Goal: Information Seeking & Learning: Learn about a topic

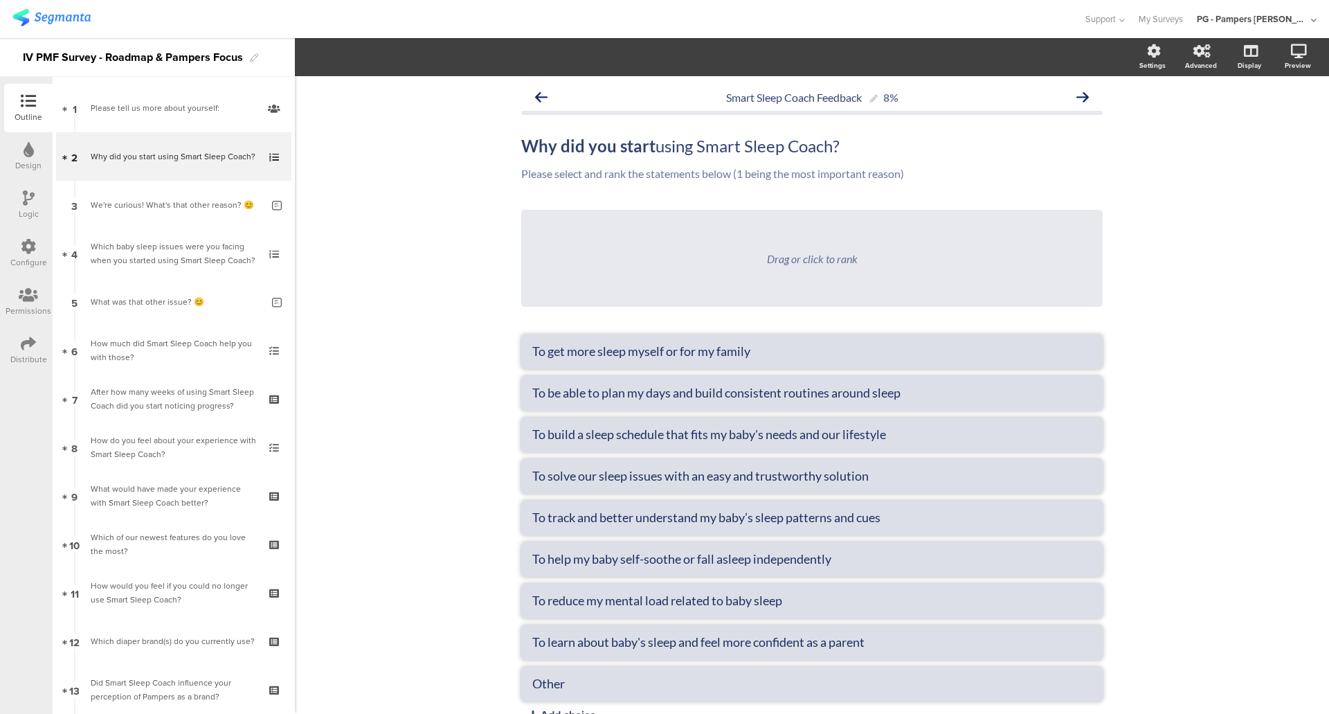
click at [66, 22] on img at bounding box center [51, 17] width 78 height 17
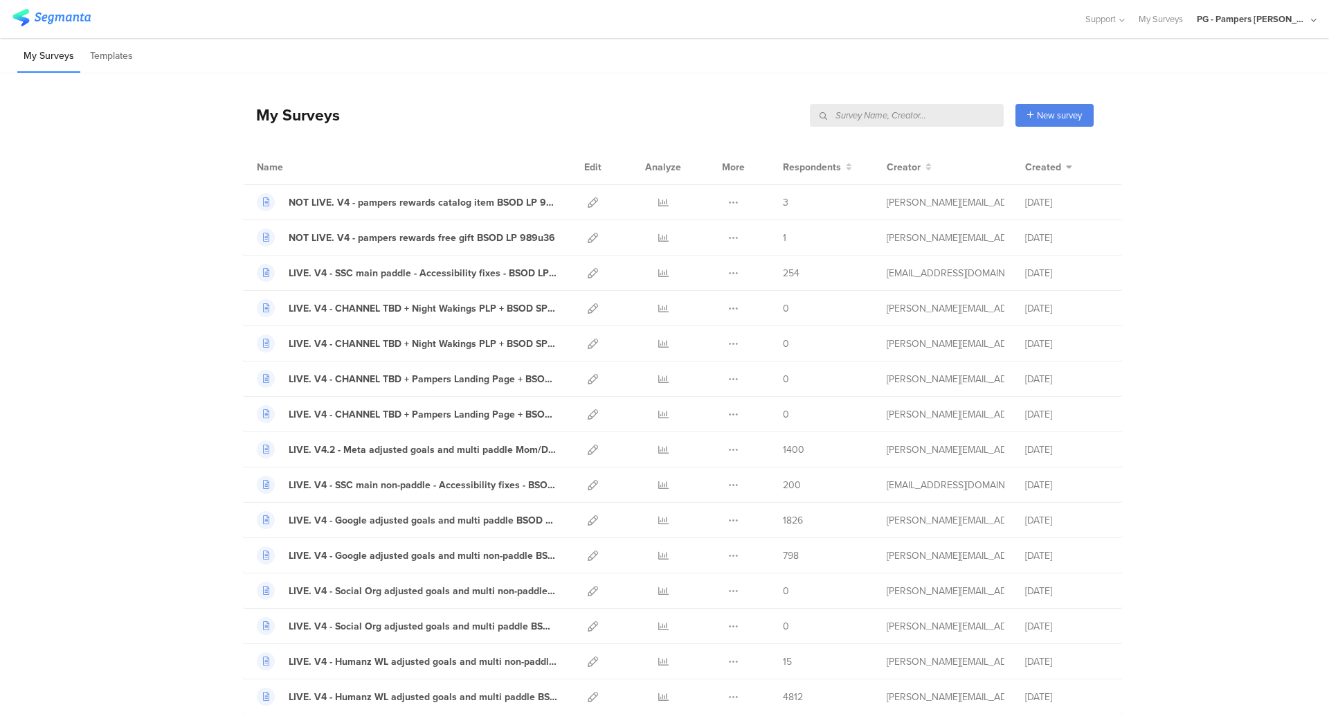
click at [950, 114] on input "text" at bounding box center [907, 115] width 194 height 23
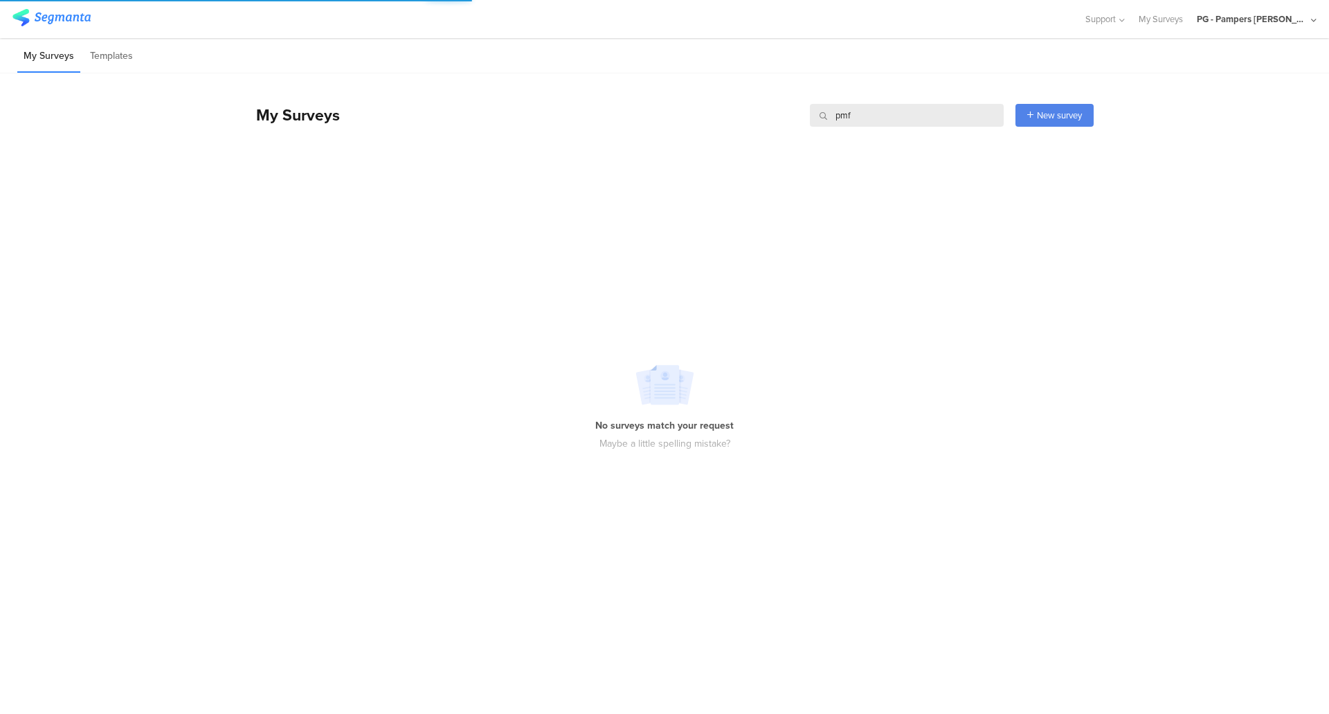
type input "pmf"
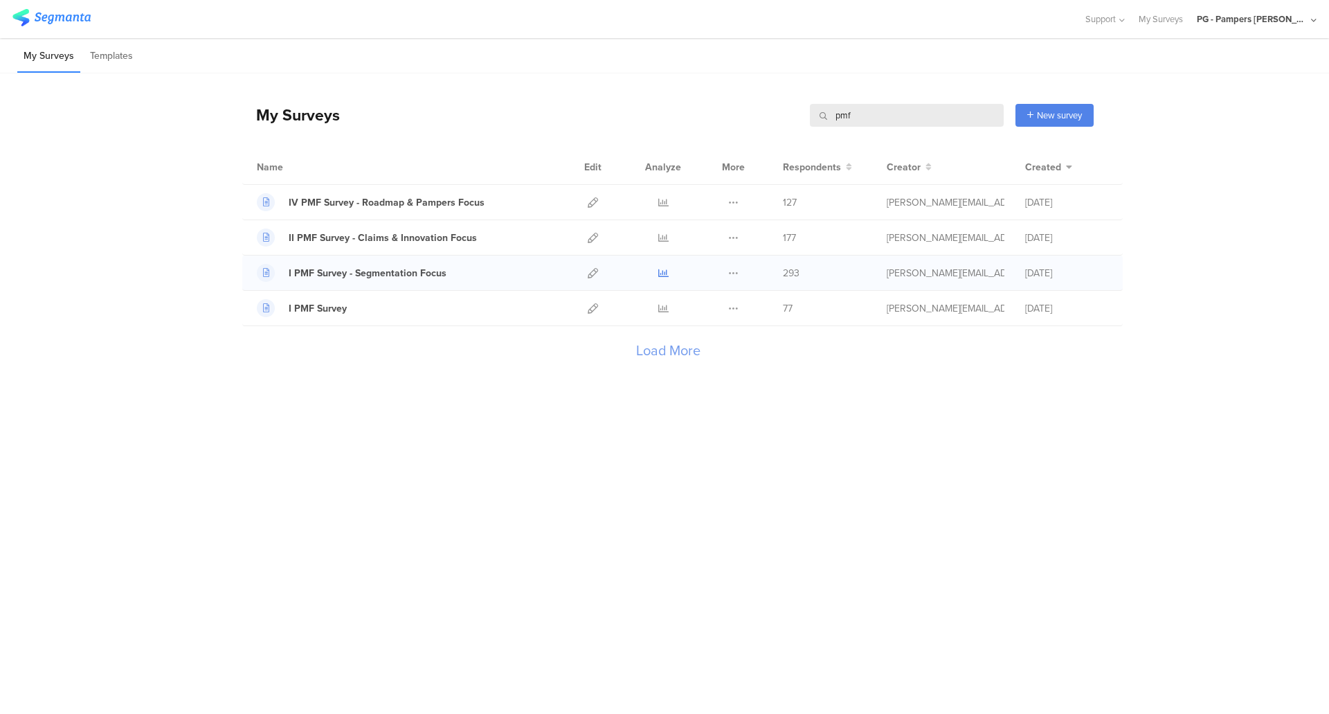
click at [665, 274] on icon at bounding box center [663, 273] width 10 height 10
click at [667, 203] on icon at bounding box center [663, 202] width 10 height 10
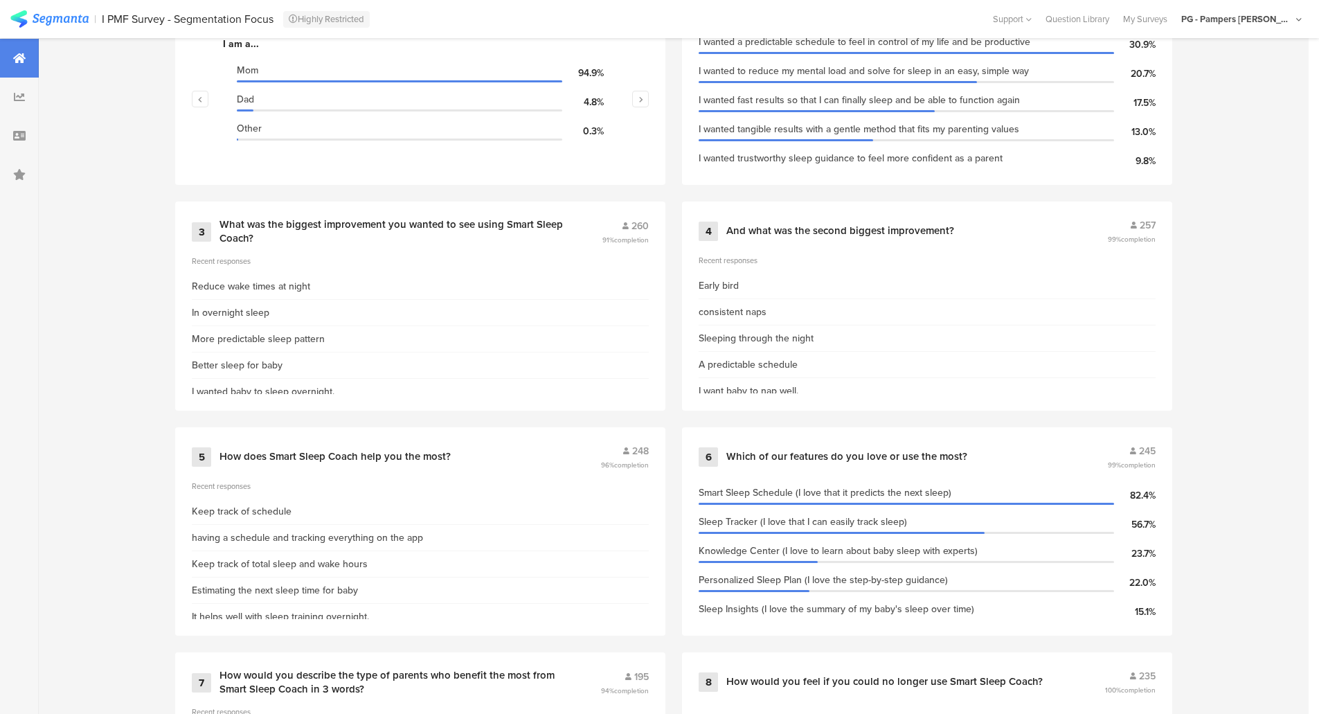
scroll to position [553, 0]
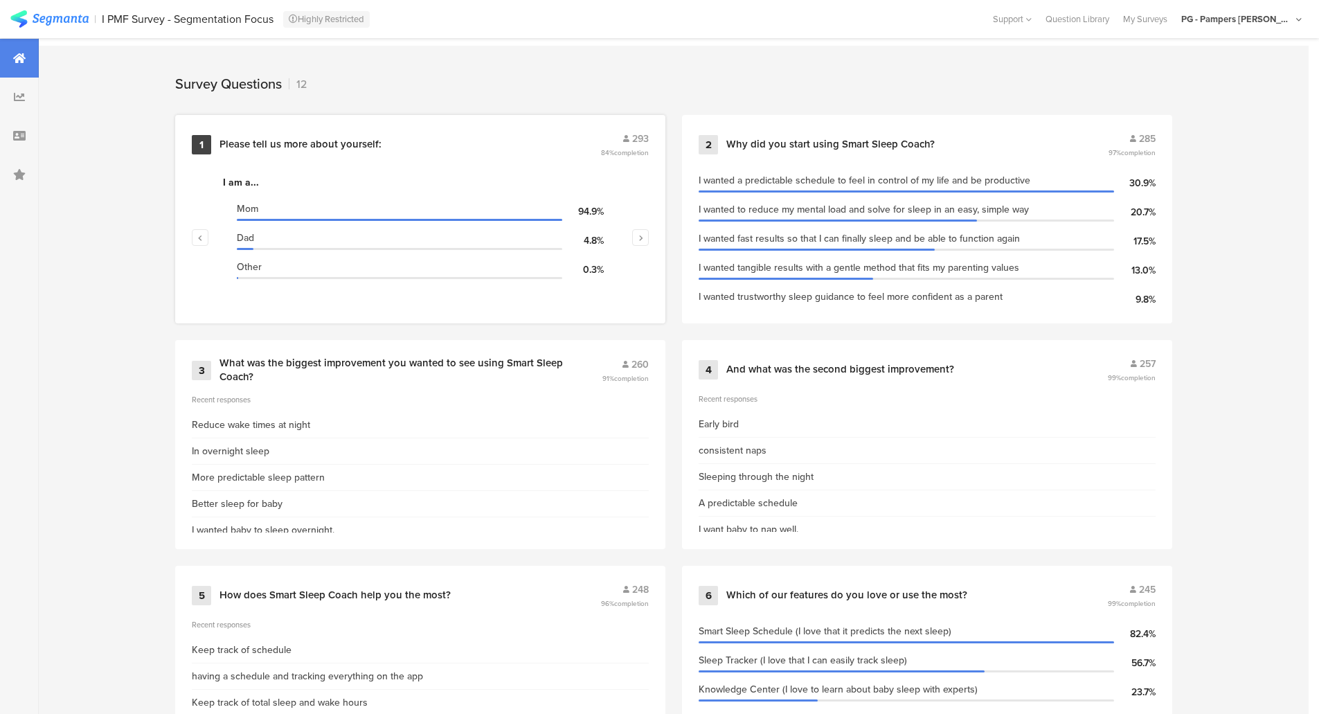
click at [433, 150] on div "1 Please tell us more about yourself: 293 84% completion" at bounding box center [420, 145] width 457 height 26
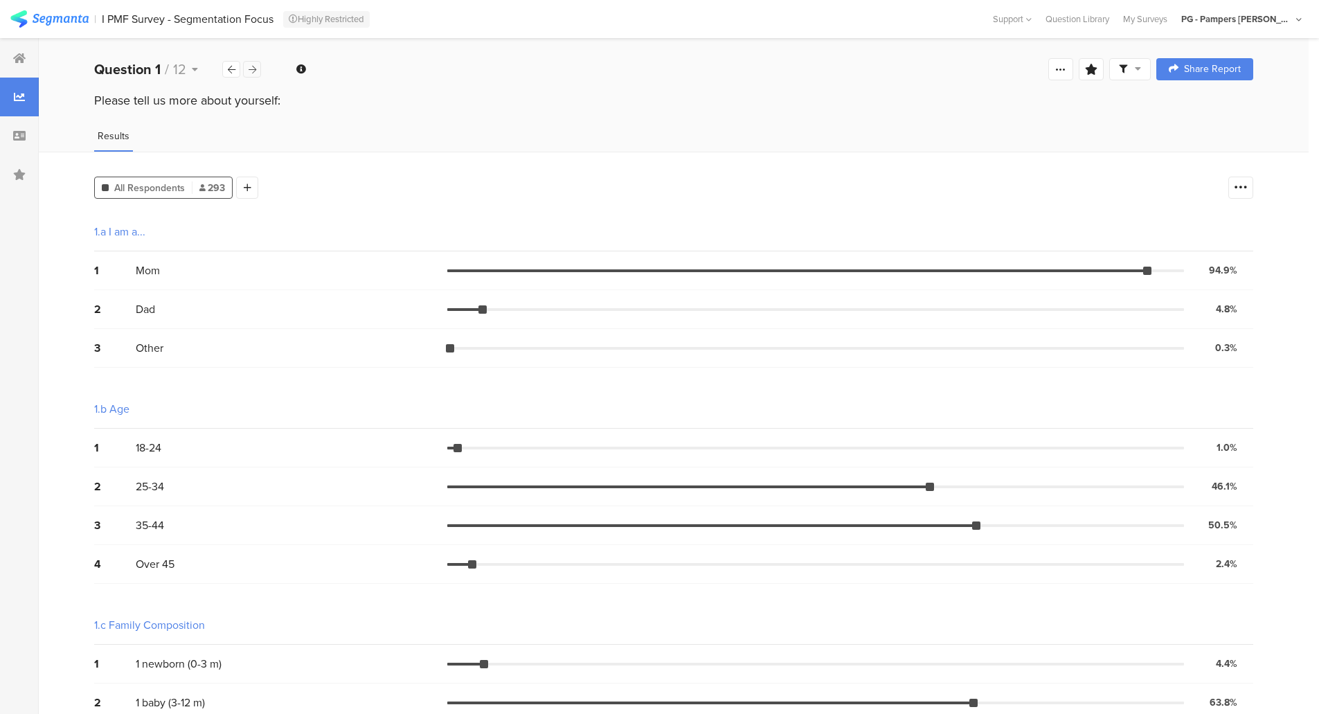
click at [251, 69] on icon at bounding box center [253, 69] width 8 height 9
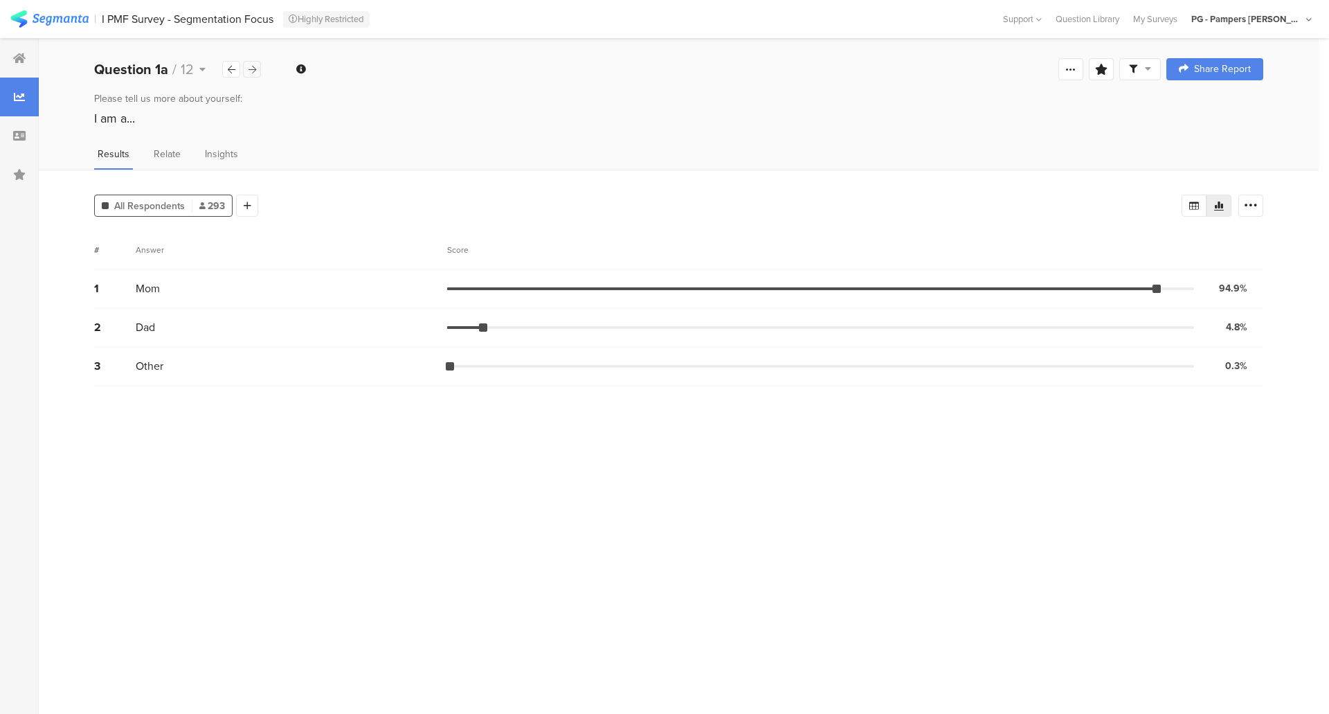
click at [251, 69] on icon at bounding box center [253, 69] width 8 height 9
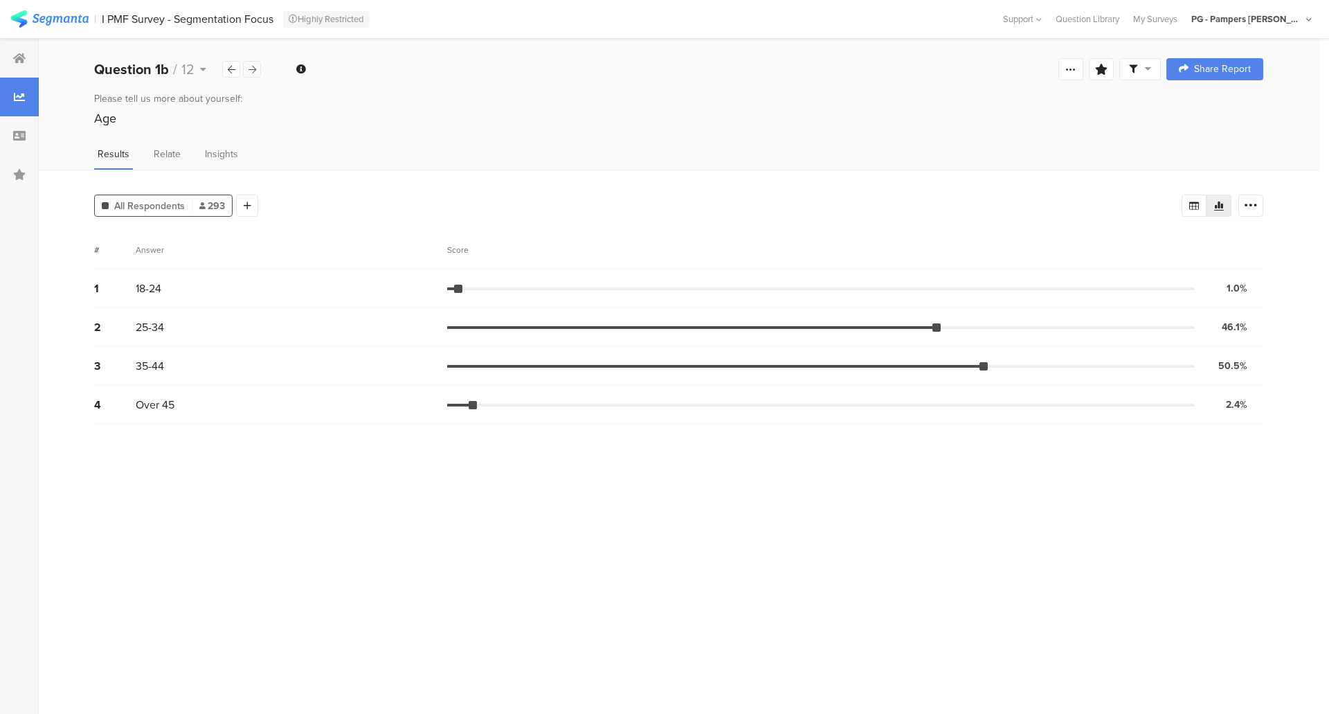
click at [251, 69] on icon at bounding box center [253, 69] width 8 height 9
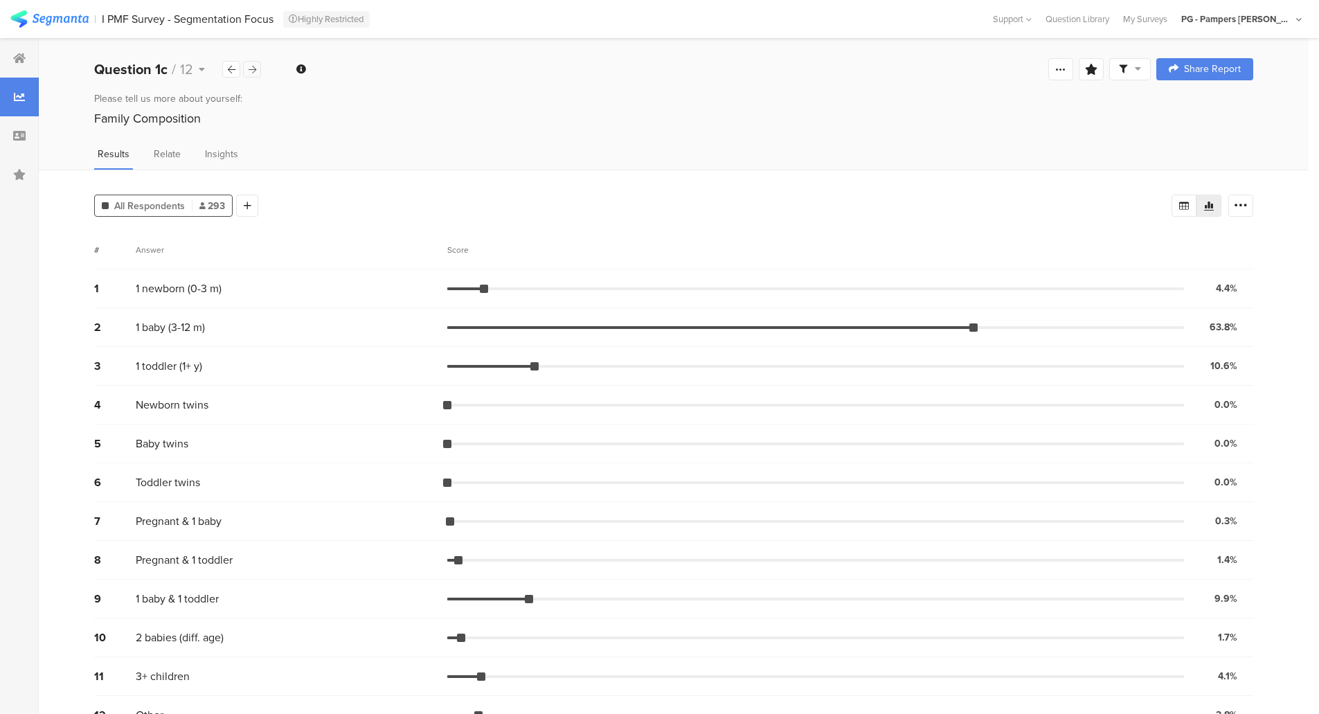
click at [251, 69] on icon at bounding box center [253, 69] width 8 height 9
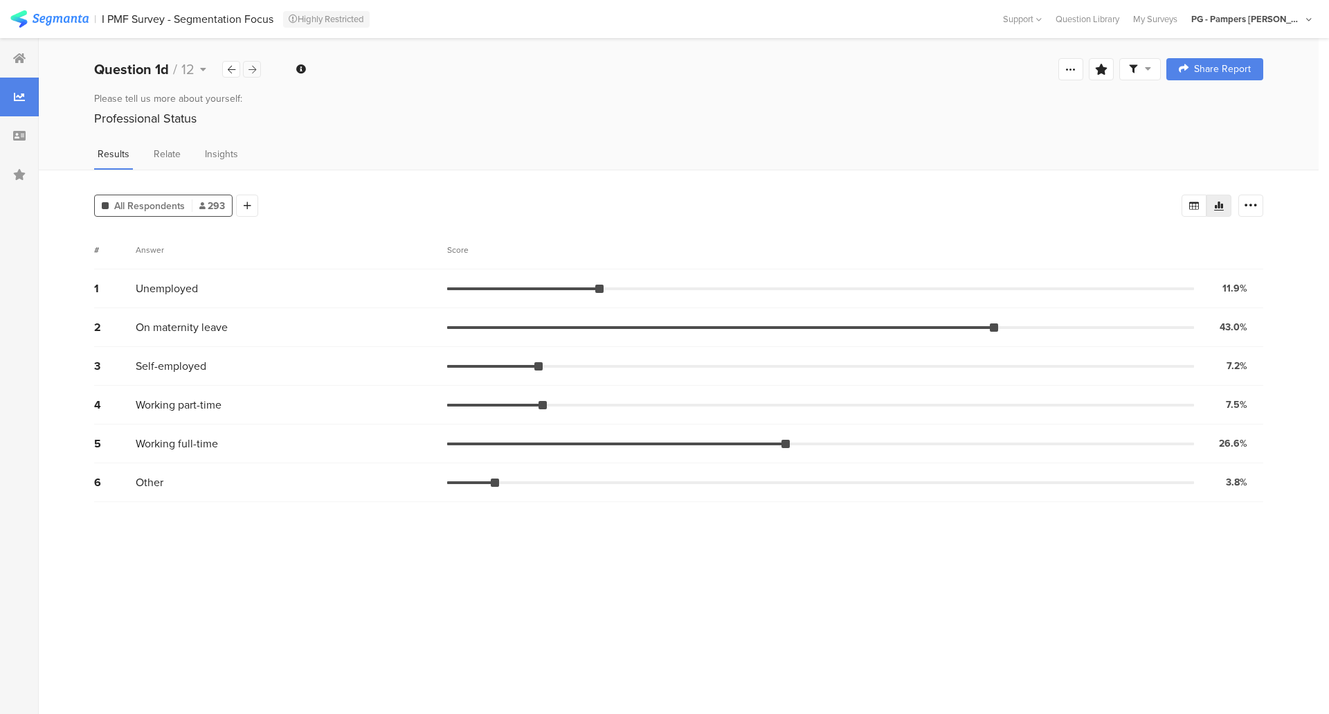
click at [251, 69] on icon at bounding box center [253, 69] width 8 height 9
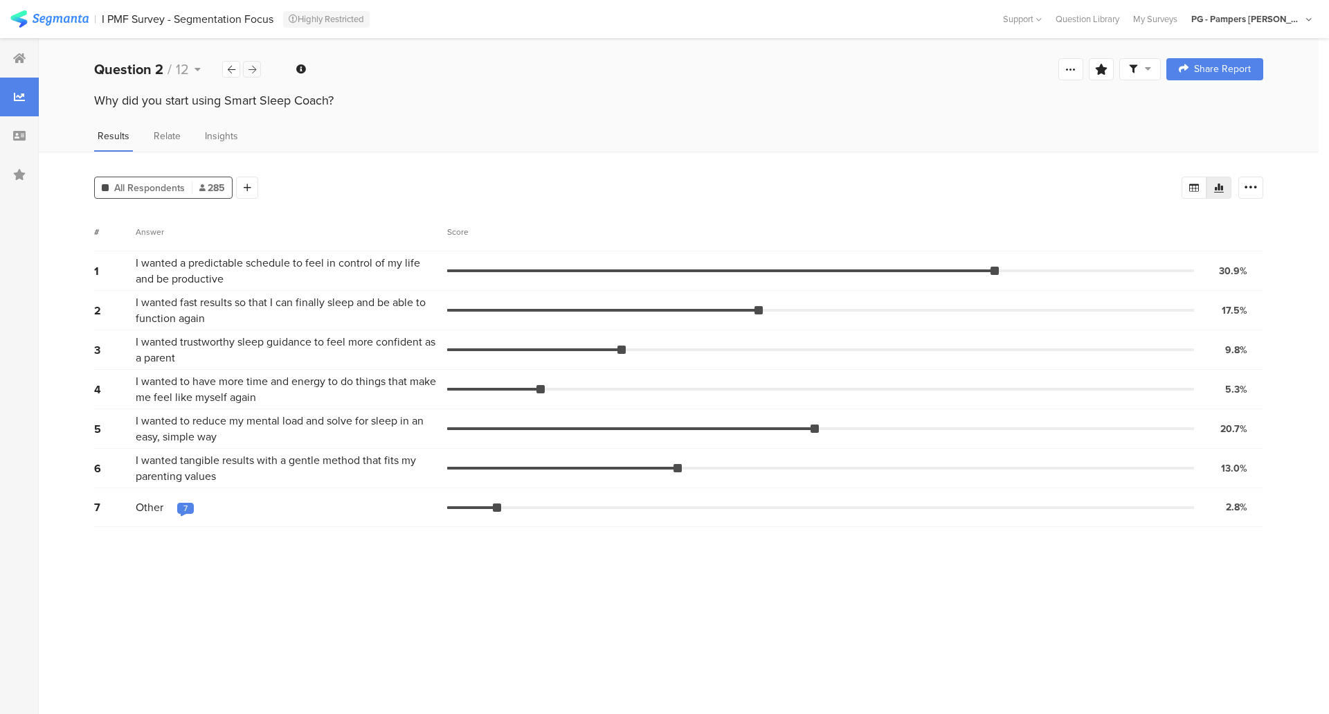
click at [251, 69] on icon at bounding box center [253, 69] width 8 height 9
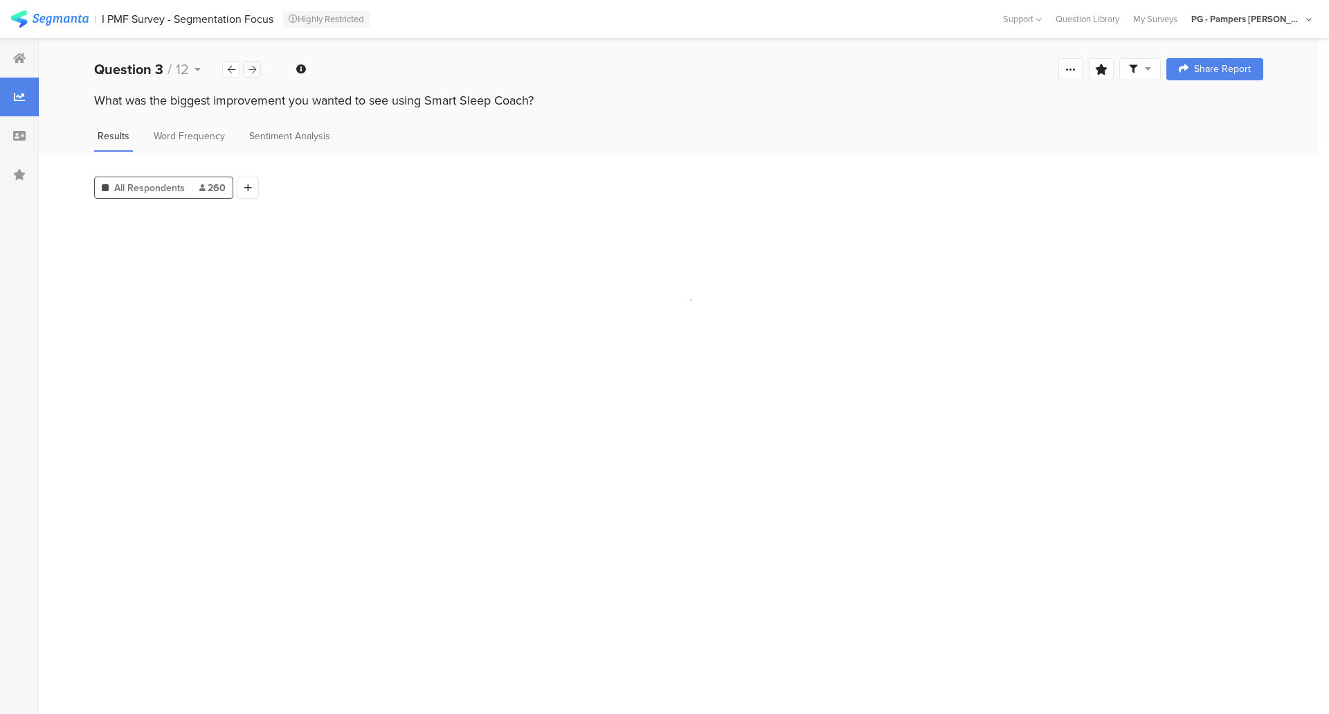
click at [245, 69] on div at bounding box center [252, 69] width 18 height 17
click at [244, 69] on div at bounding box center [252, 69] width 18 height 17
click at [249, 71] on icon at bounding box center [253, 69] width 8 height 9
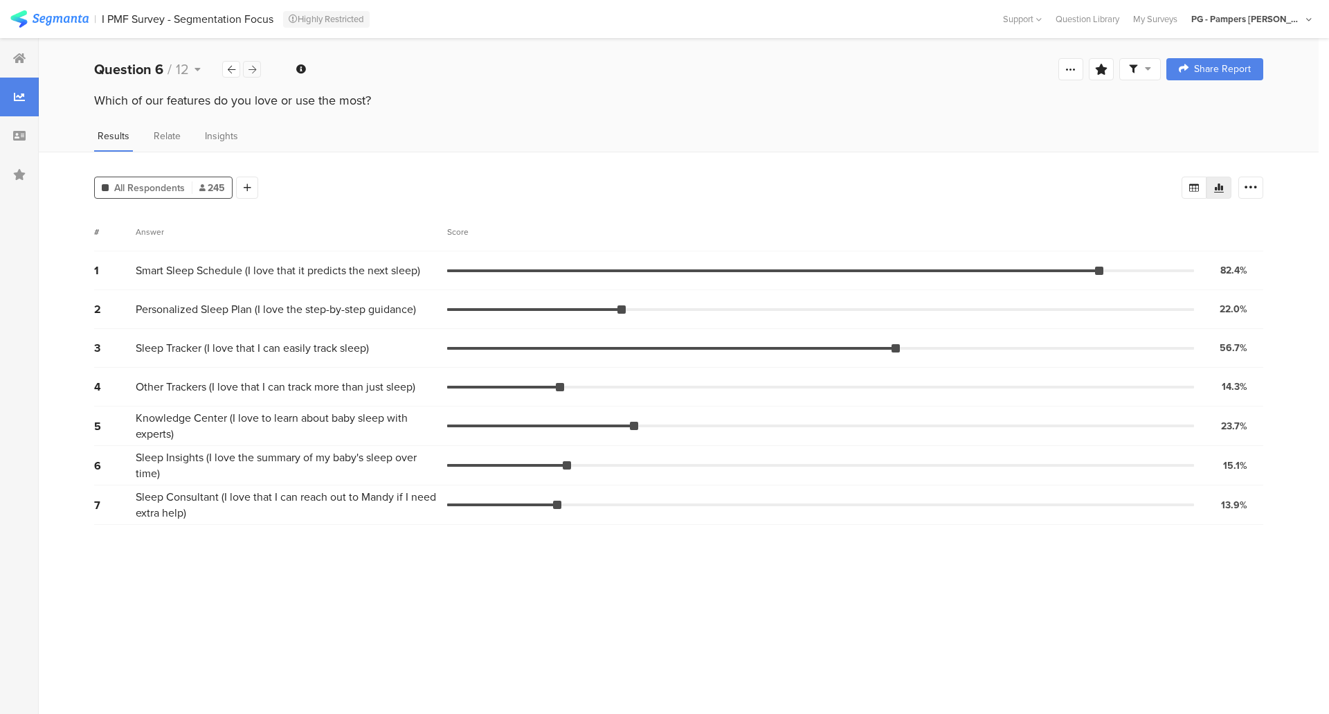
click at [249, 71] on icon at bounding box center [253, 69] width 8 height 9
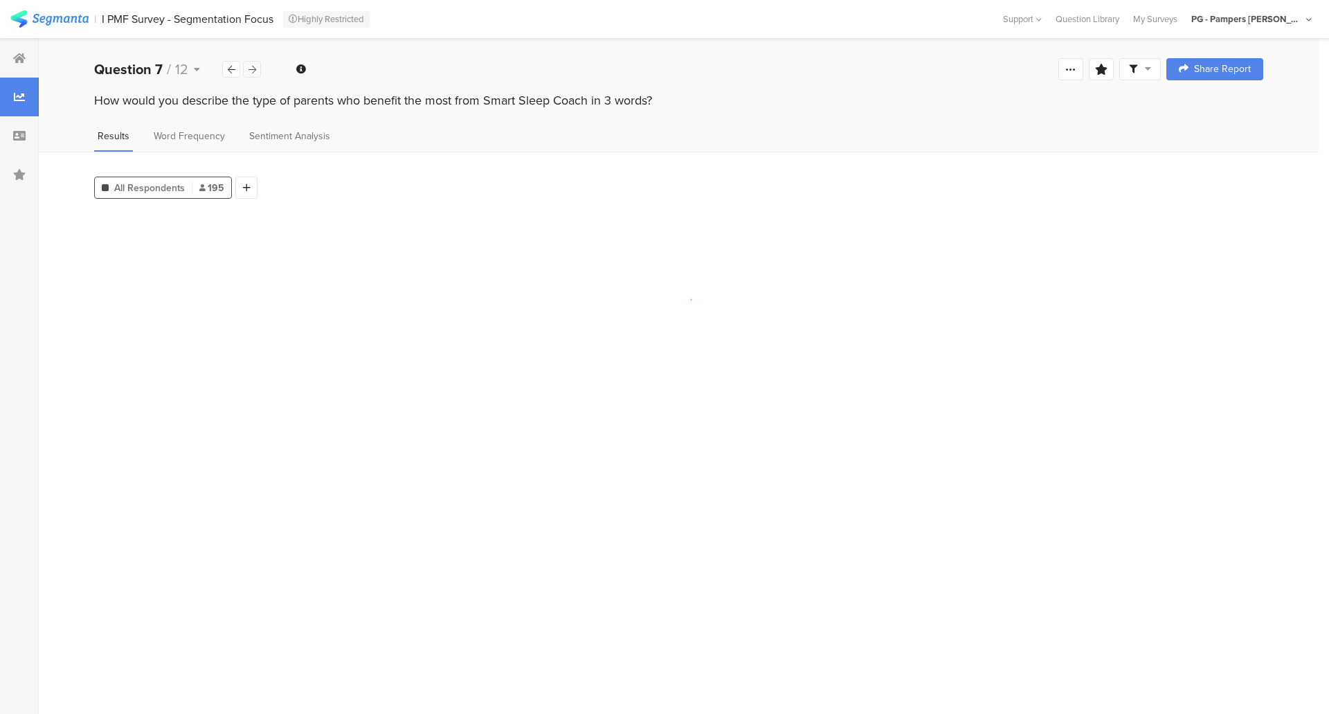
click at [249, 71] on icon at bounding box center [253, 69] width 8 height 9
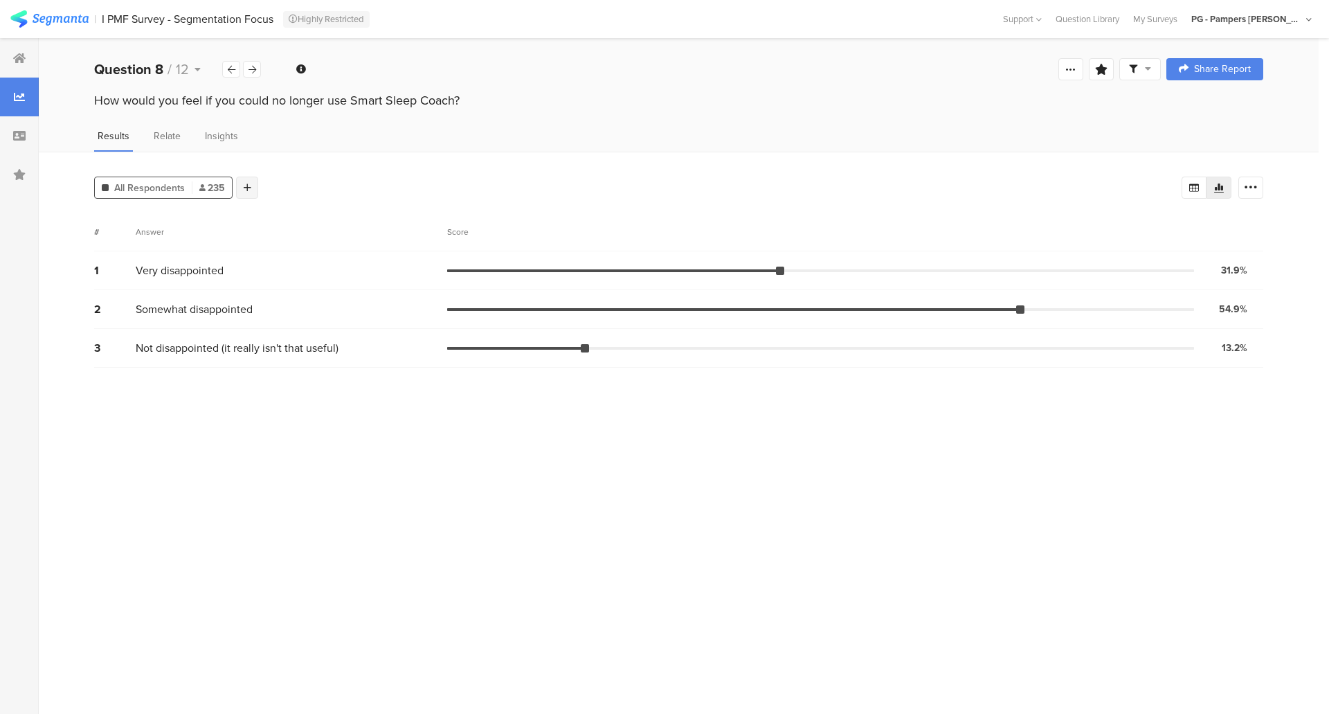
click at [251, 185] on div at bounding box center [247, 188] width 22 height 22
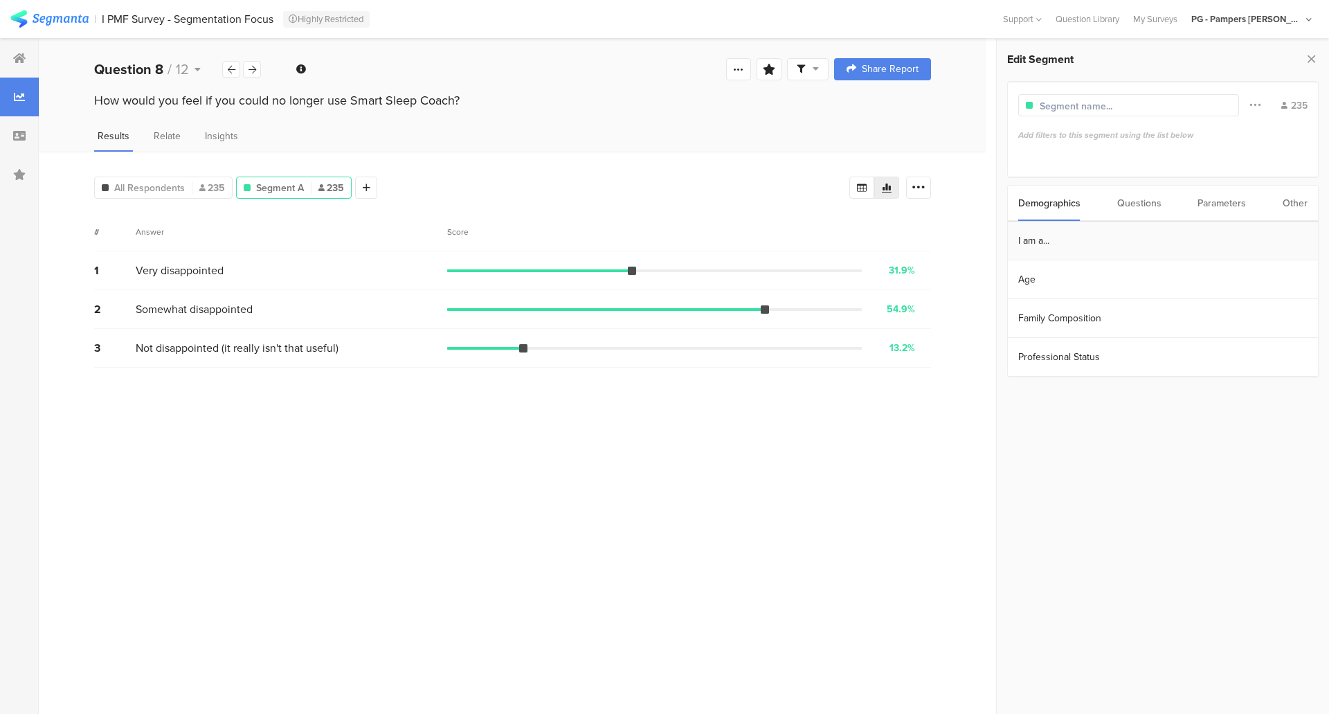
click at [1101, 235] on section "I am a..." at bounding box center [1163, 241] width 310 height 39
click at [1012, 199] on icon at bounding box center [1011, 200] width 10 height 11
click at [1091, 323] on section "Family Composition" at bounding box center [1163, 318] width 310 height 39
click at [1058, 237] on div "1 newborn (0-3 m)" at bounding box center [1164, 232] width 280 height 13
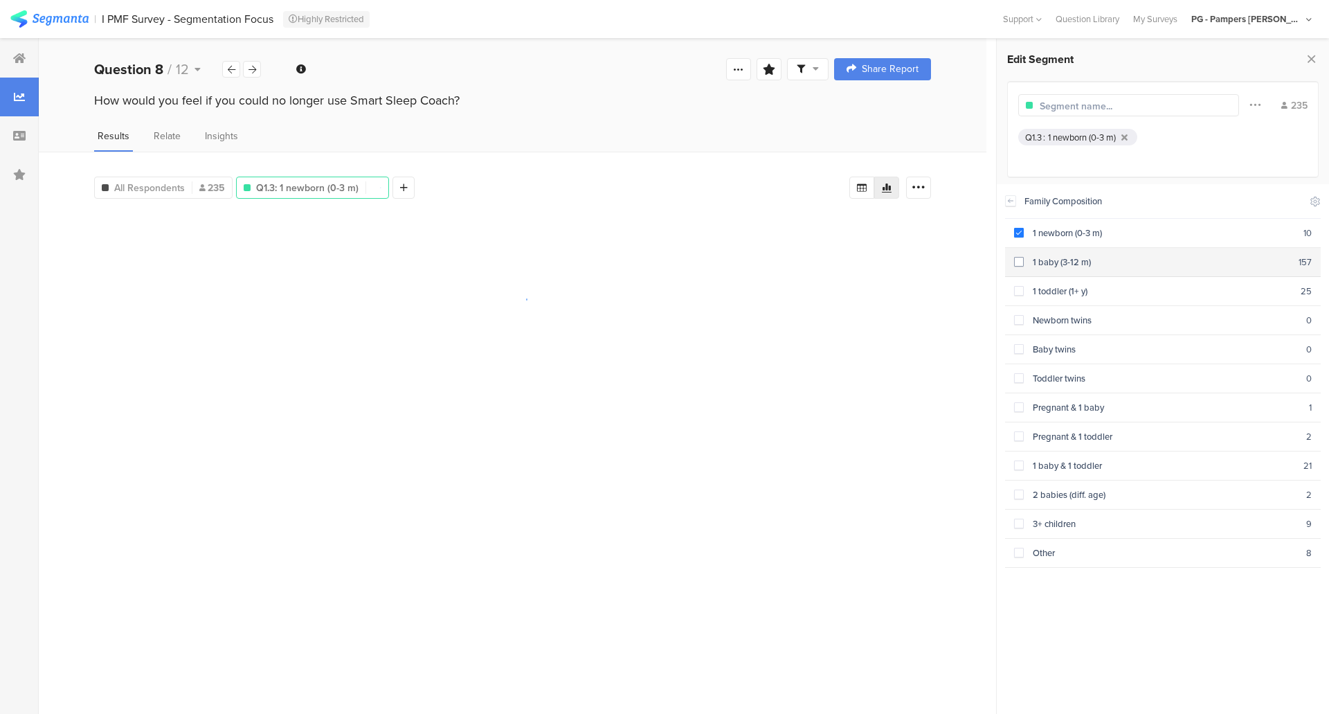
click at [1052, 258] on div "1 baby (3-12 m)" at bounding box center [1161, 262] width 275 height 13
click at [1060, 289] on div "1 toddler (1+ y)" at bounding box center [1162, 291] width 277 height 13
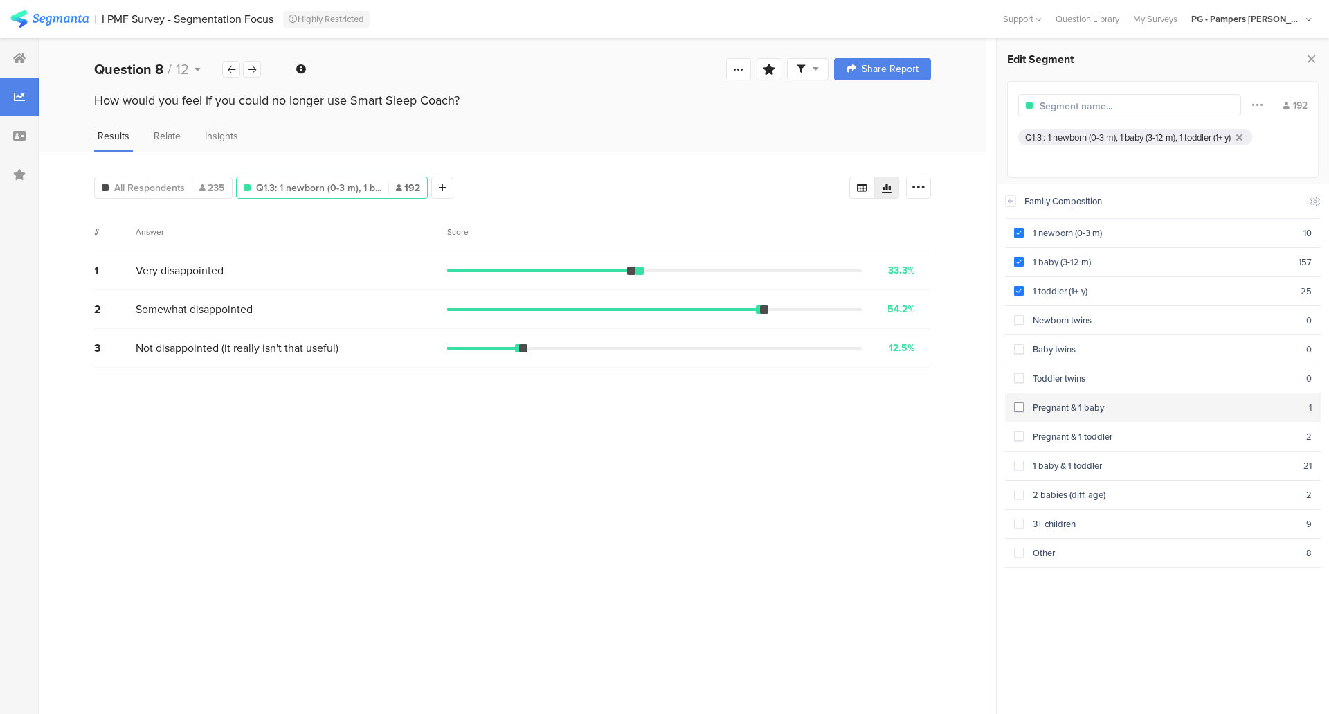
click at [1120, 408] on div "Pregnant & 1 baby" at bounding box center [1166, 407] width 285 height 13
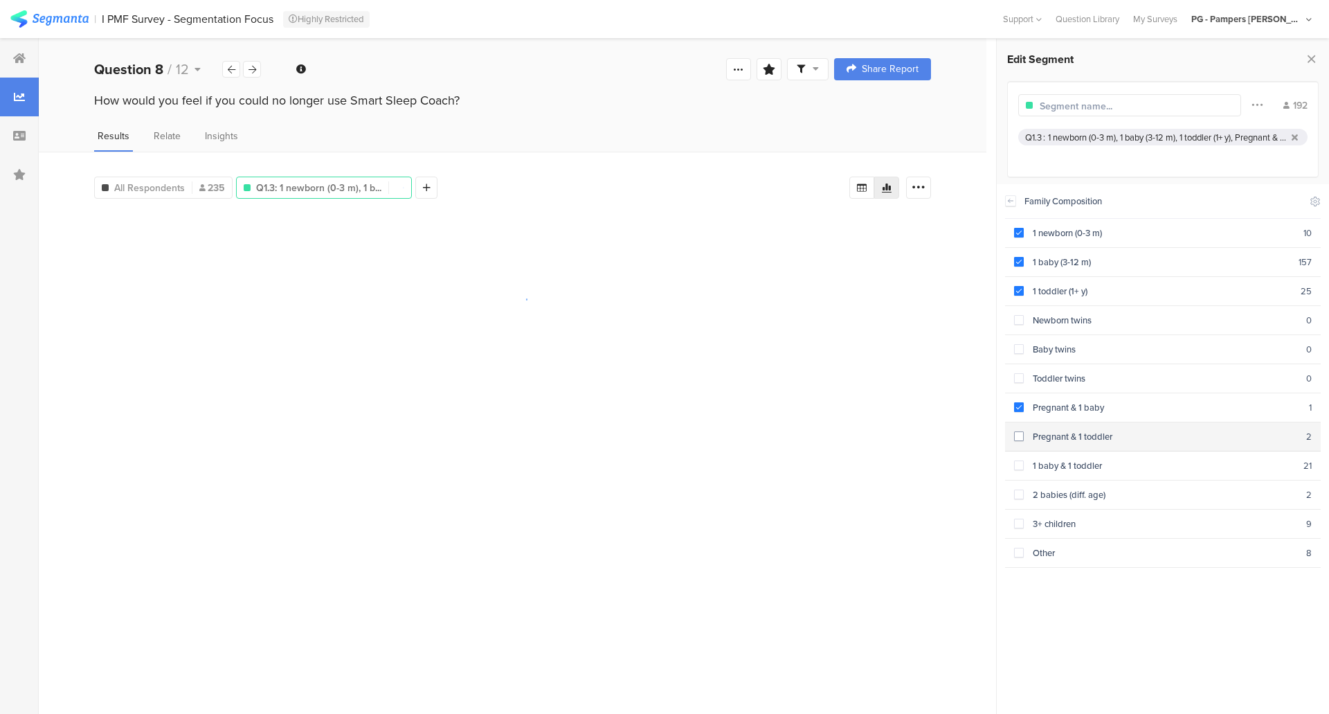
click at [1121, 430] on div "Pregnant & 1 toddler" at bounding box center [1165, 436] width 283 height 13
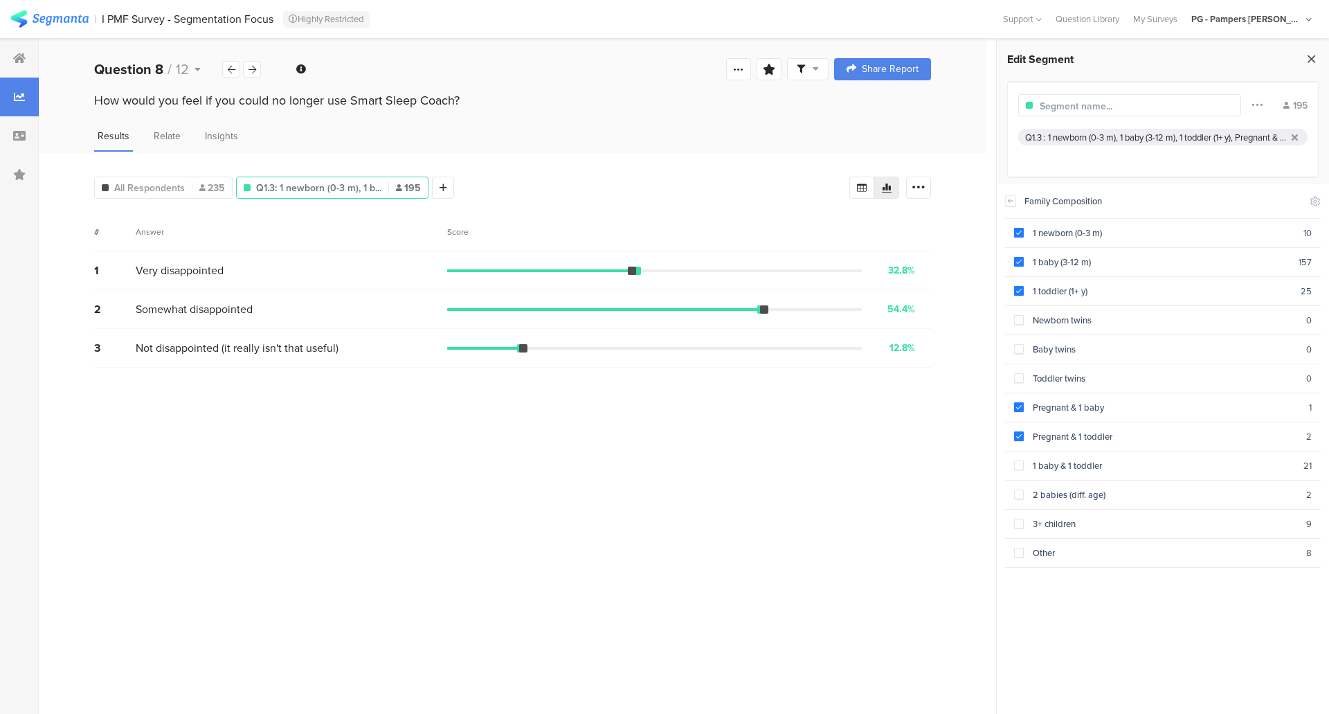
click at [1313, 62] on icon at bounding box center [1312, 58] width 15 height 19
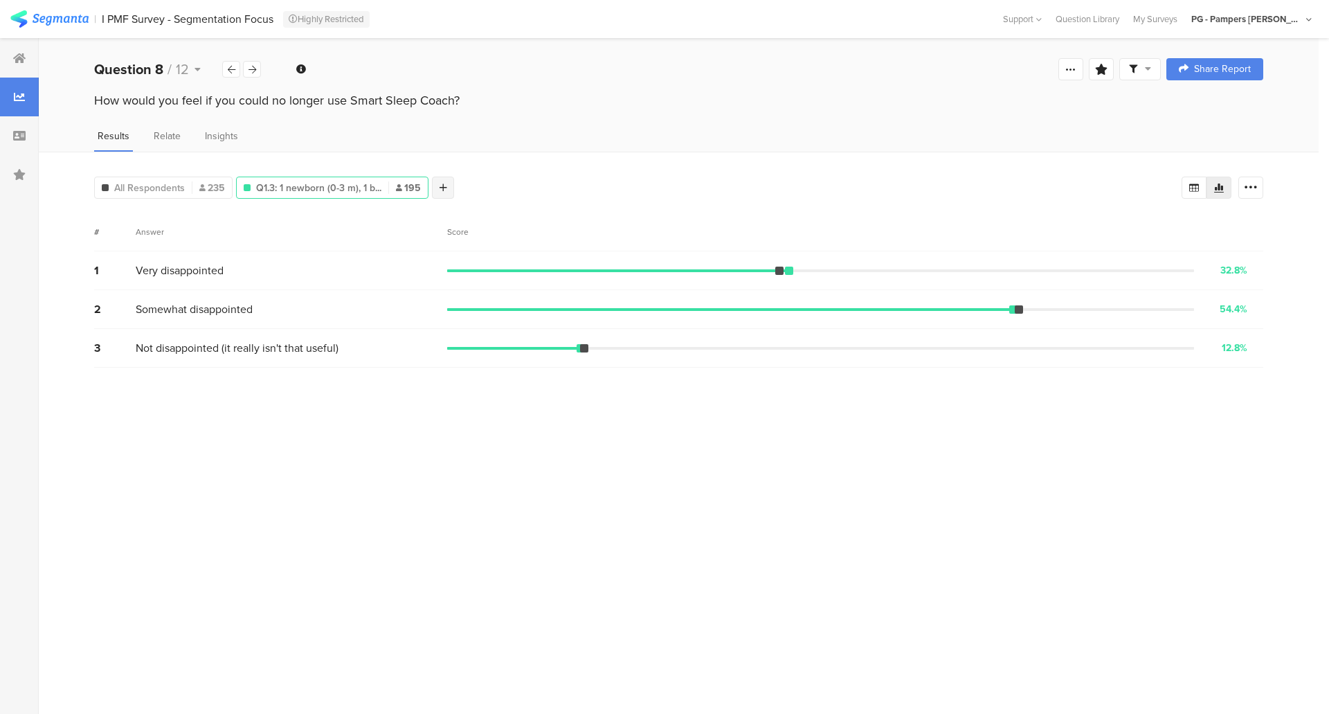
click at [442, 188] on icon at bounding box center [444, 188] width 8 height 10
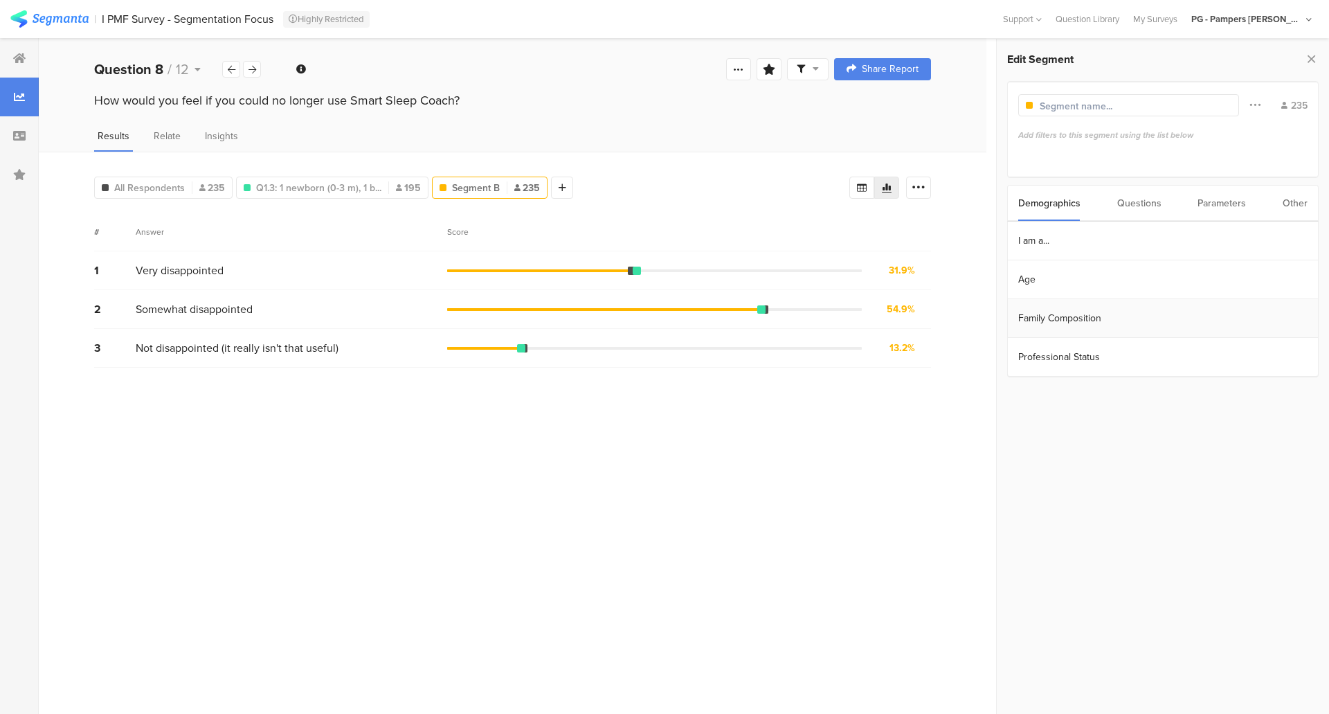
click at [1077, 315] on section "Family Composition" at bounding box center [1163, 318] width 310 height 39
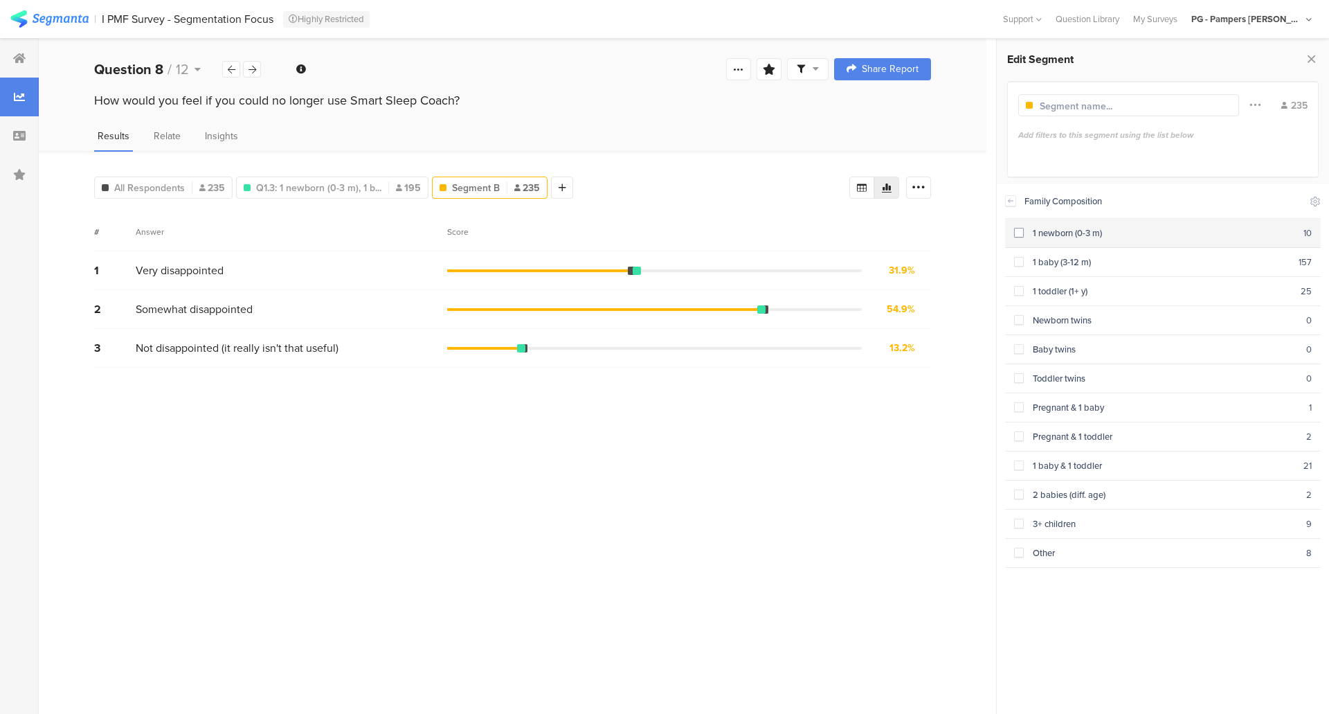
click at [1091, 233] on div "1 newborn (0-3 m)" at bounding box center [1164, 232] width 280 height 13
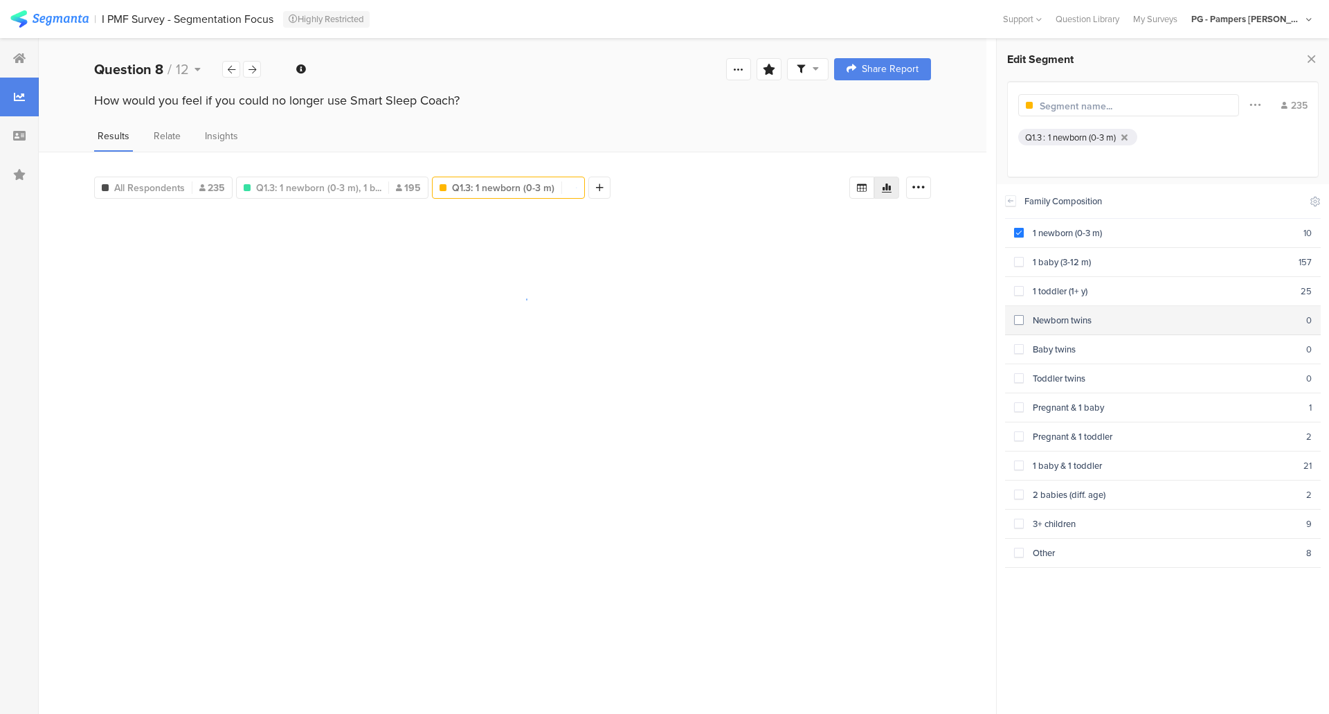
click at [1085, 314] on div "Newborn twins" at bounding box center [1165, 320] width 283 height 13
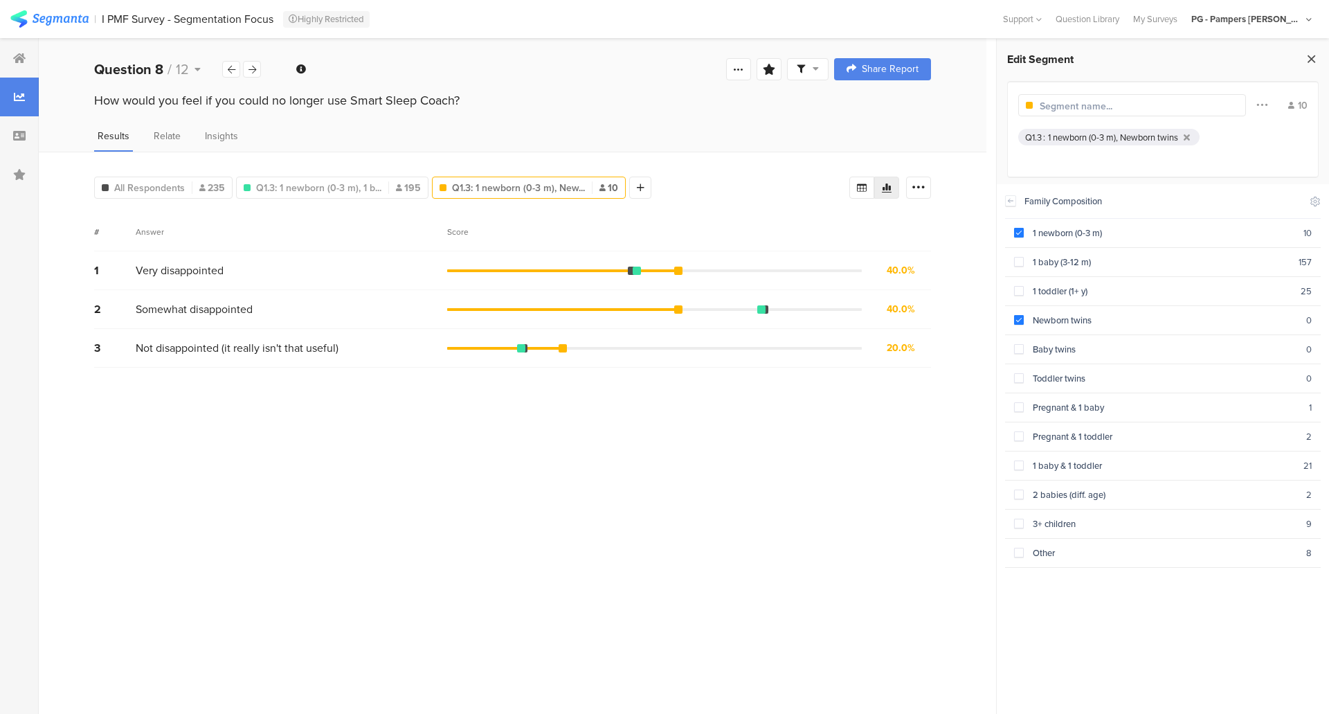
click at [1313, 62] on icon at bounding box center [1312, 58] width 15 height 19
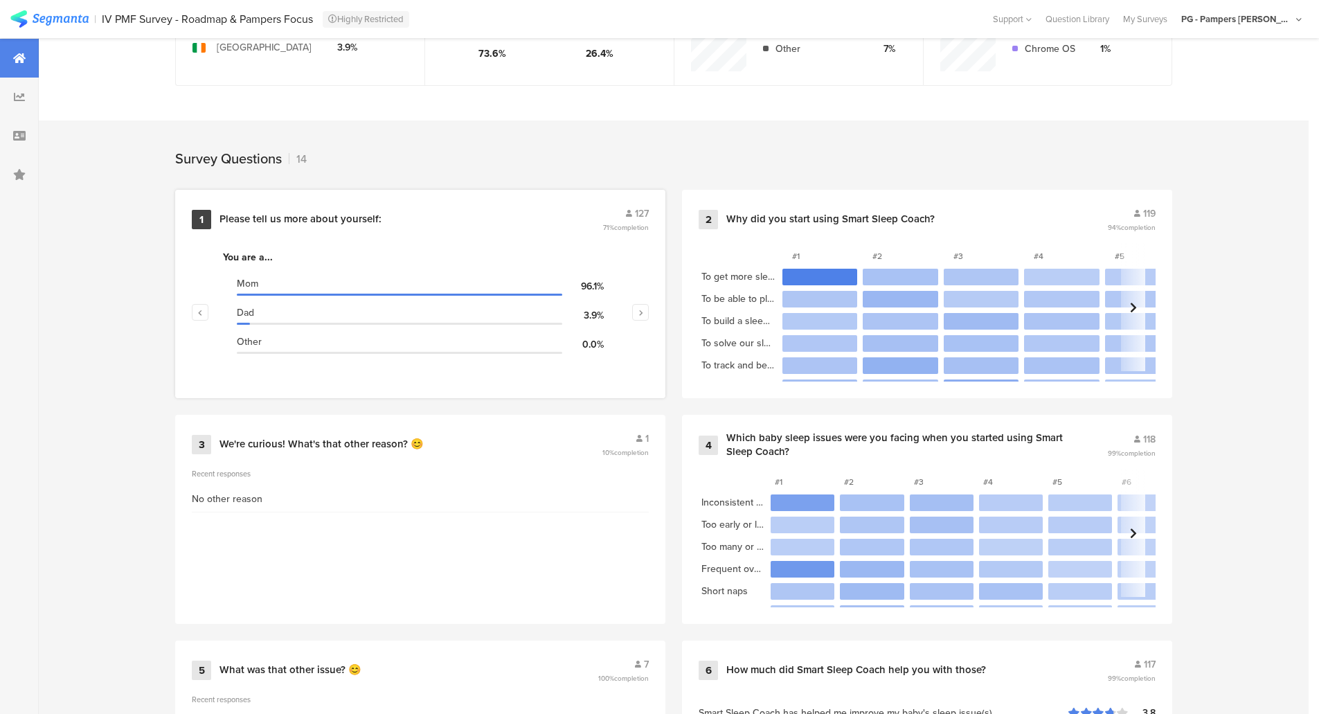
scroll to position [485, 0]
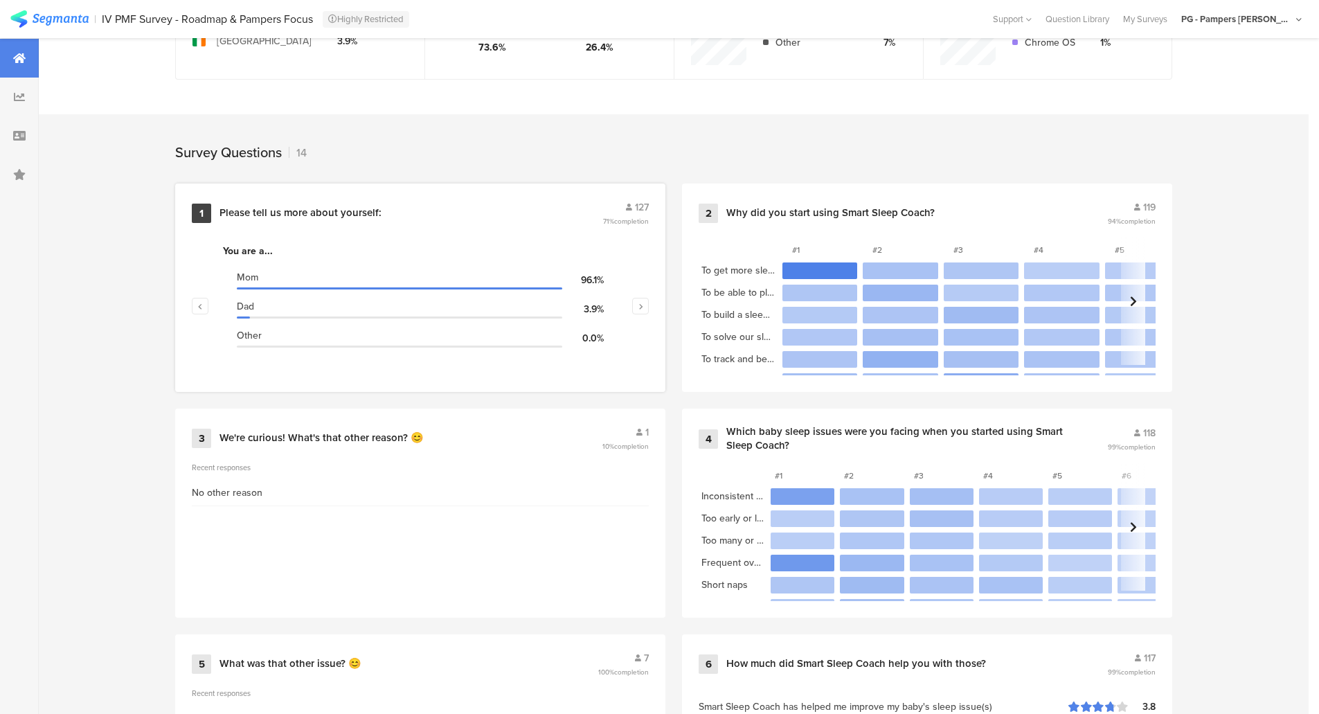
click at [333, 219] on div "1 Please tell us more about yourself: 127 71% completion" at bounding box center [420, 213] width 457 height 26
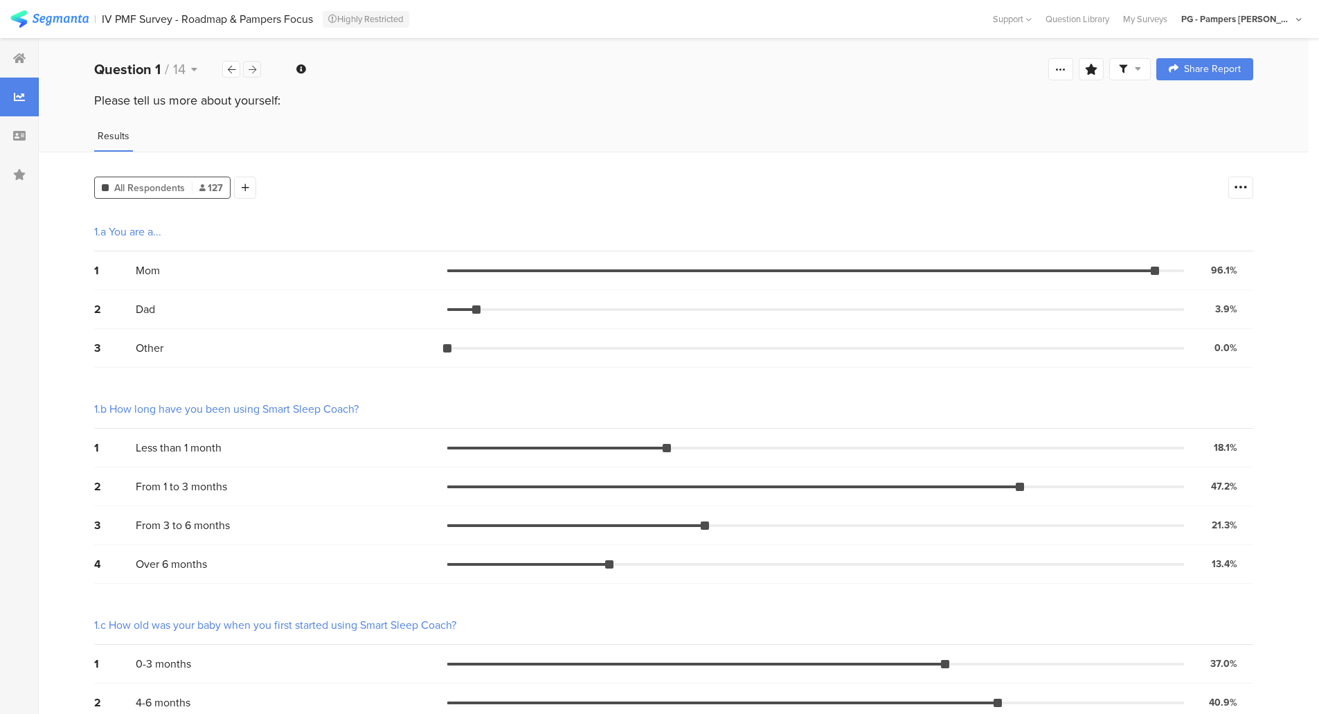
click at [256, 73] on div at bounding box center [252, 69] width 18 height 17
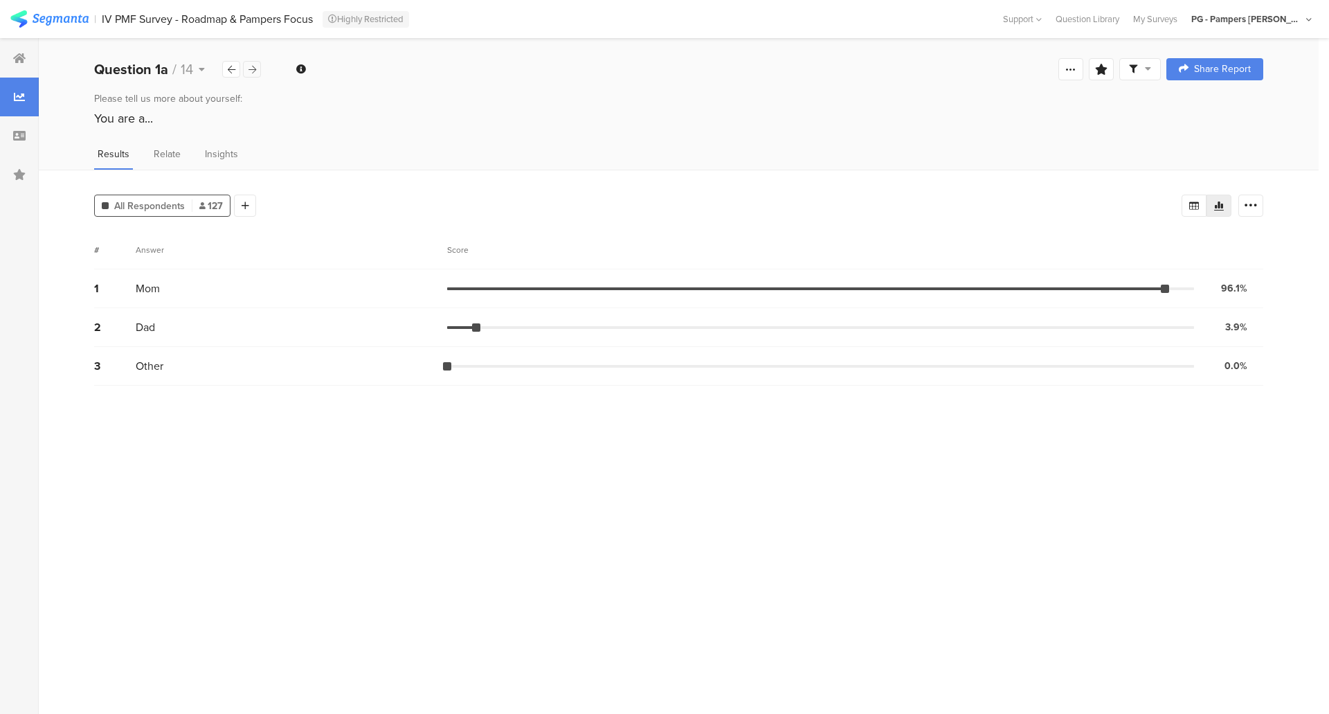
click at [256, 73] on div at bounding box center [252, 69] width 18 height 17
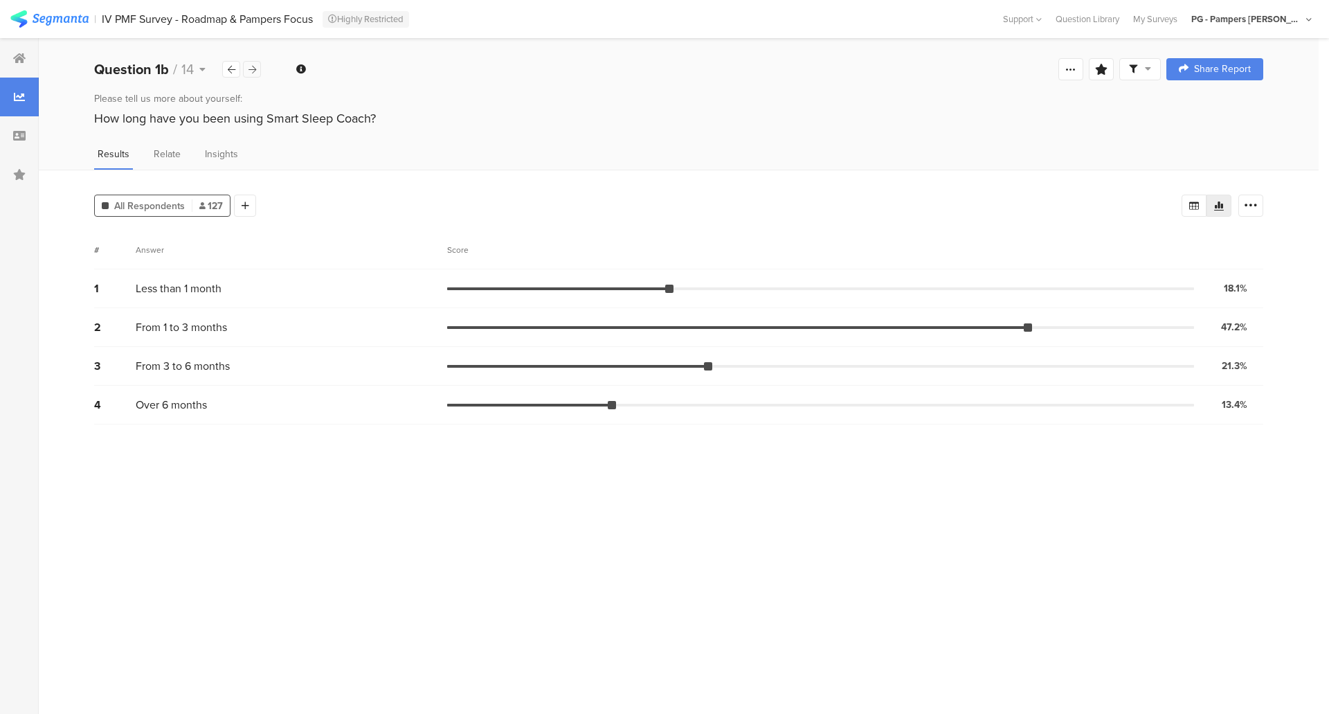
click at [256, 73] on div at bounding box center [252, 69] width 18 height 17
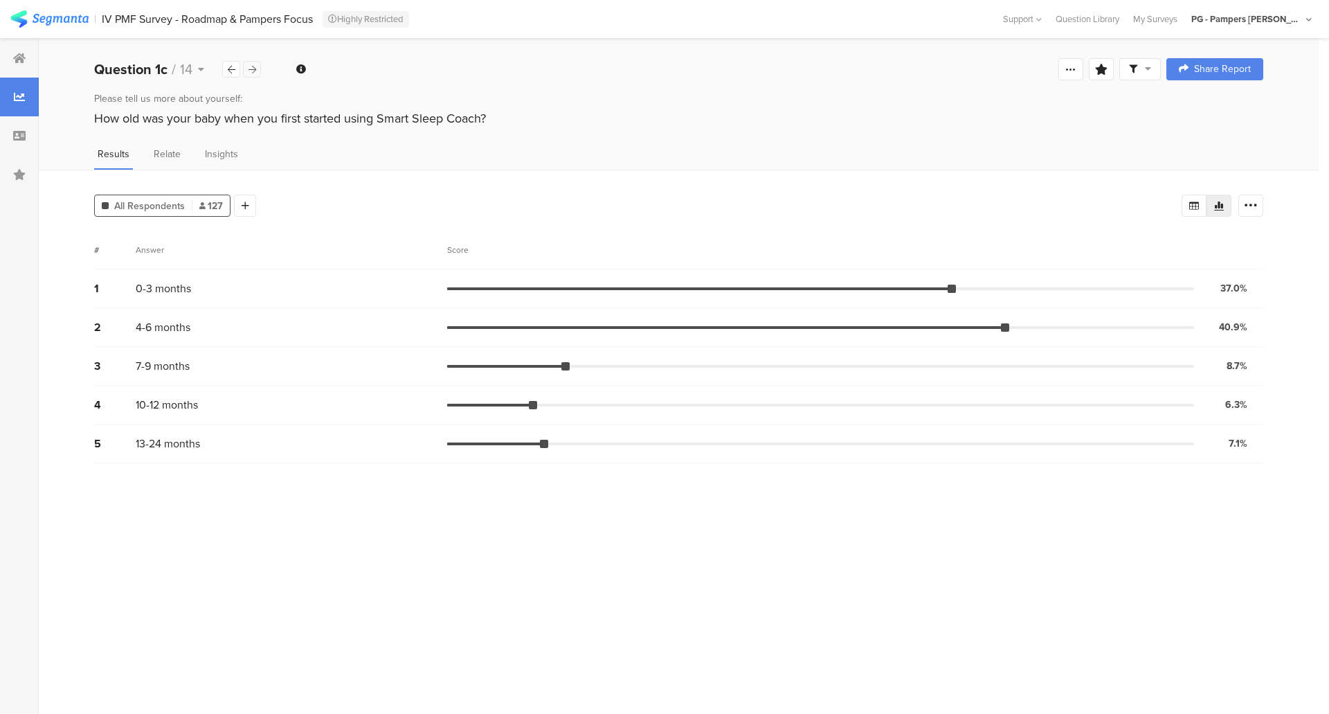
click at [256, 73] on div at bounding box center [252, 69] width 18 height 17
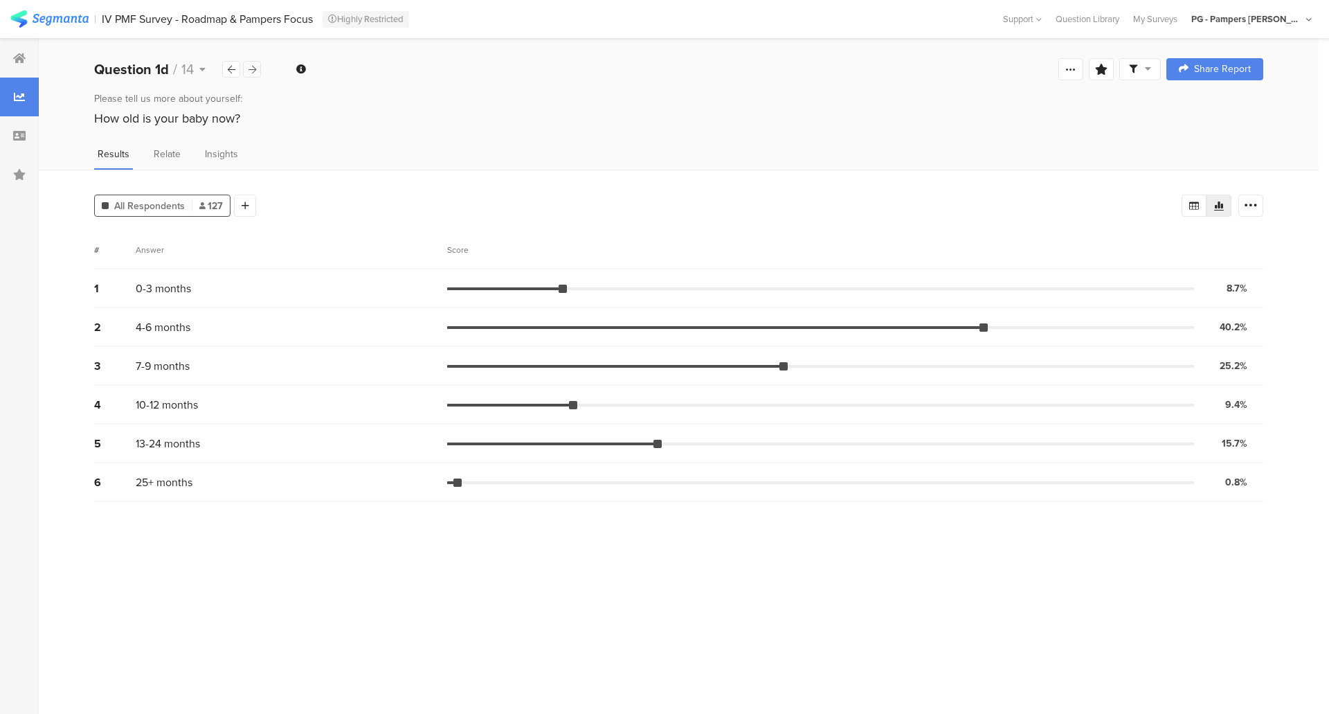
click at [256, 73] on div at bounding box center [252, 69] width 18 height 17
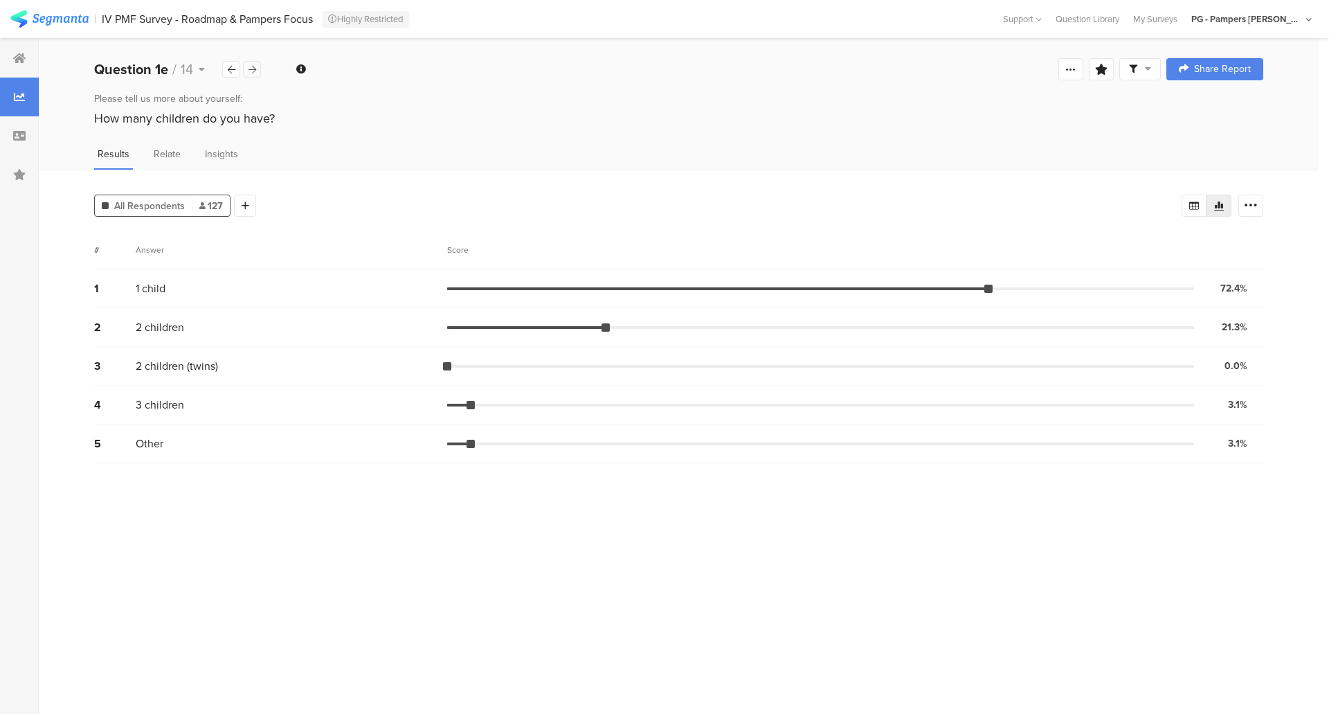
click at [256, 73] on div at bounding box center [252, 69] width 18 height 17
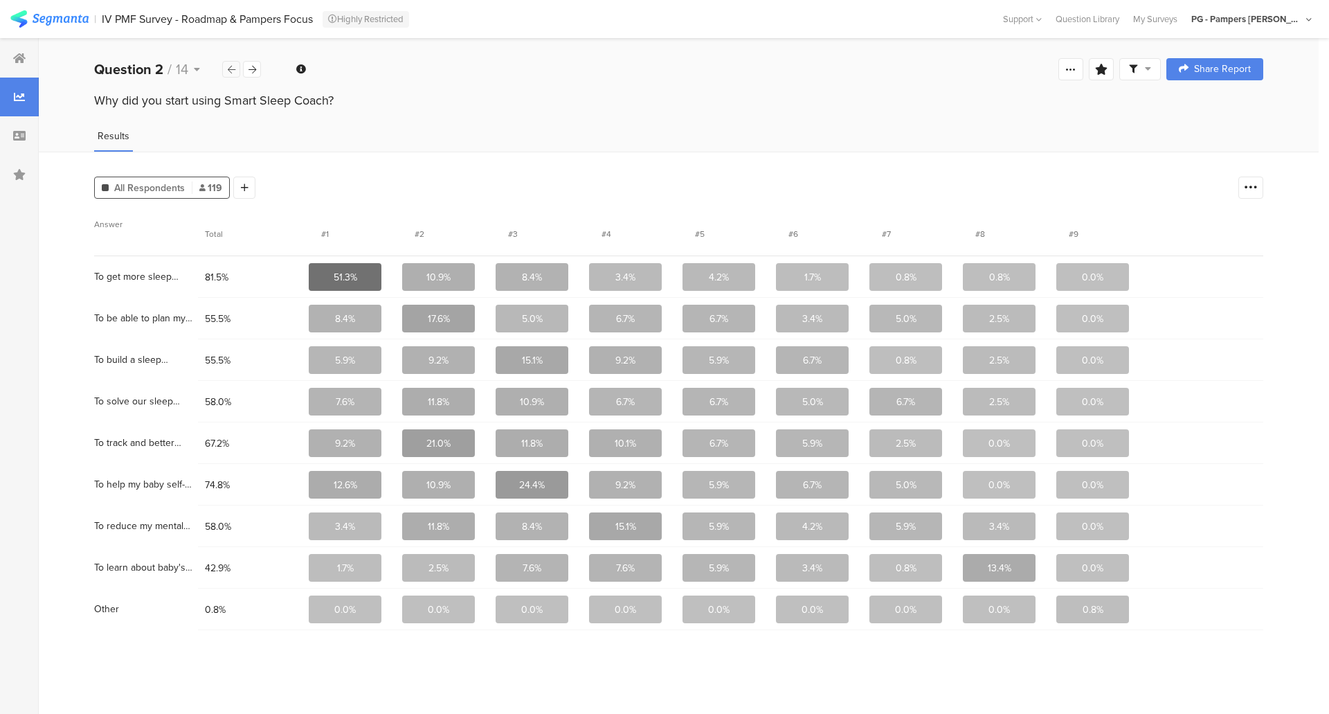
click at [231, 76] on div at bounding box center [231, 69] width 18 height 17
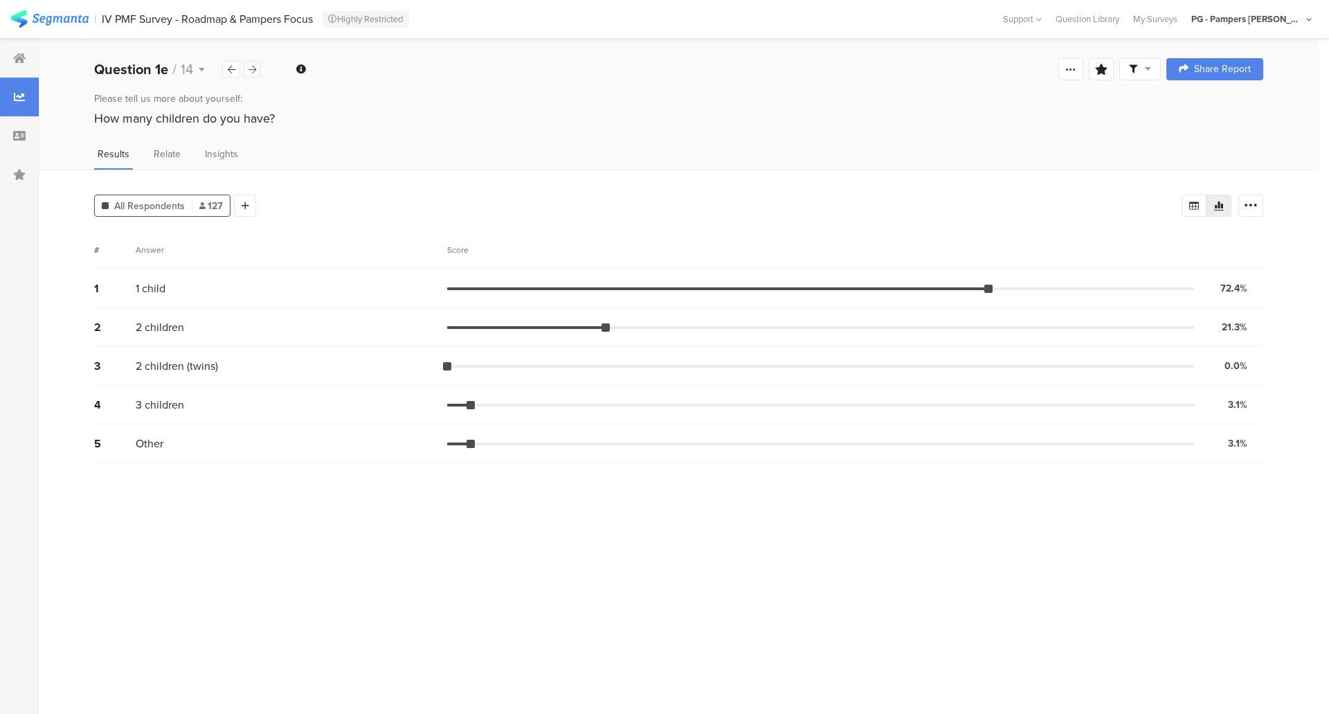
click at [257, 75] on div at bounding box center [252, 69] width 18 height 17
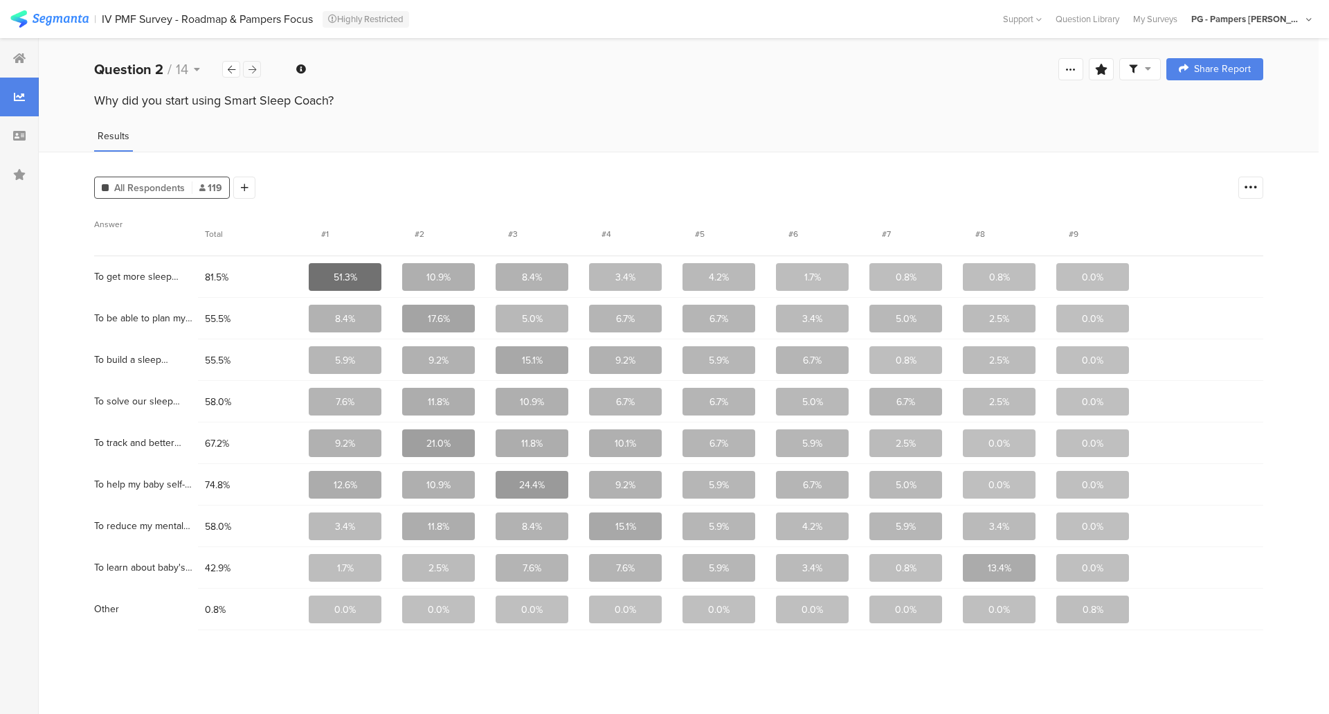
click at [257, 75] on div at bounding box center [252, 69] width 18 height 17
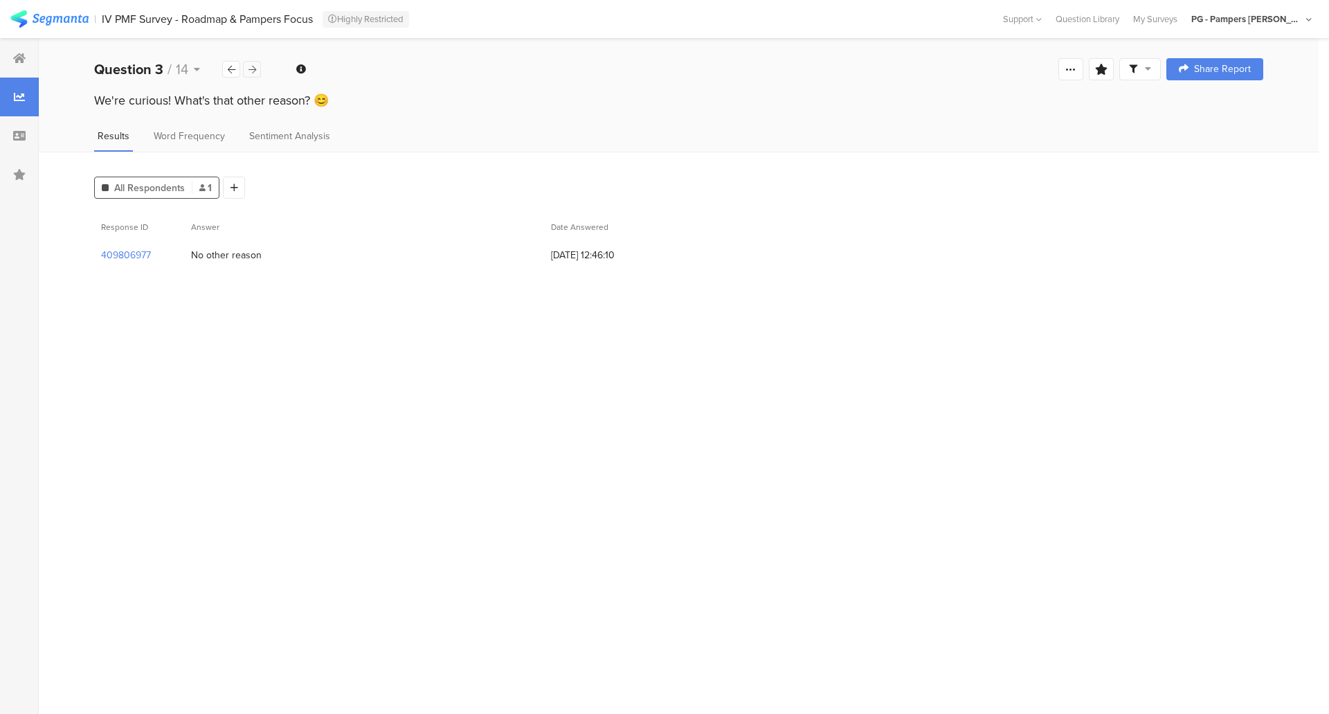
click at [257, 75] on div at bounding box center [252, 69] width 18 height 17
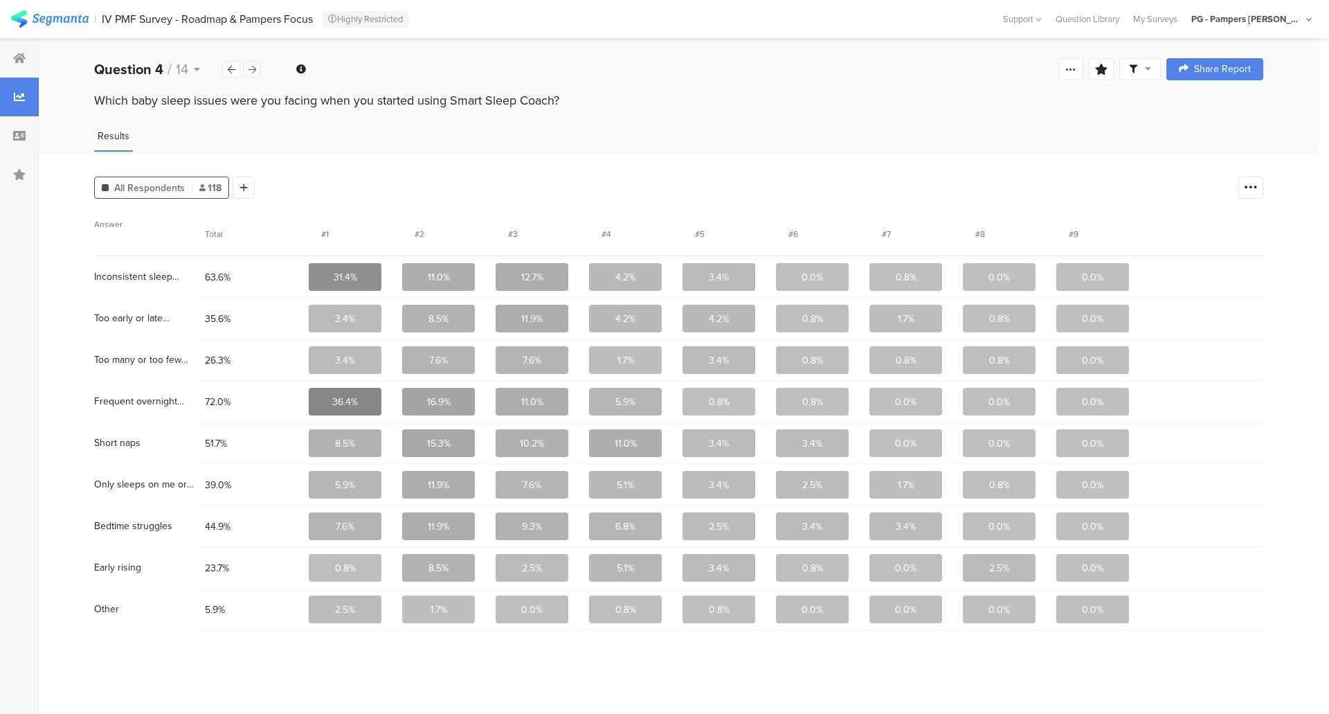
click at [257, 75] on div at bounding box center [252, 69] width 18 height 17
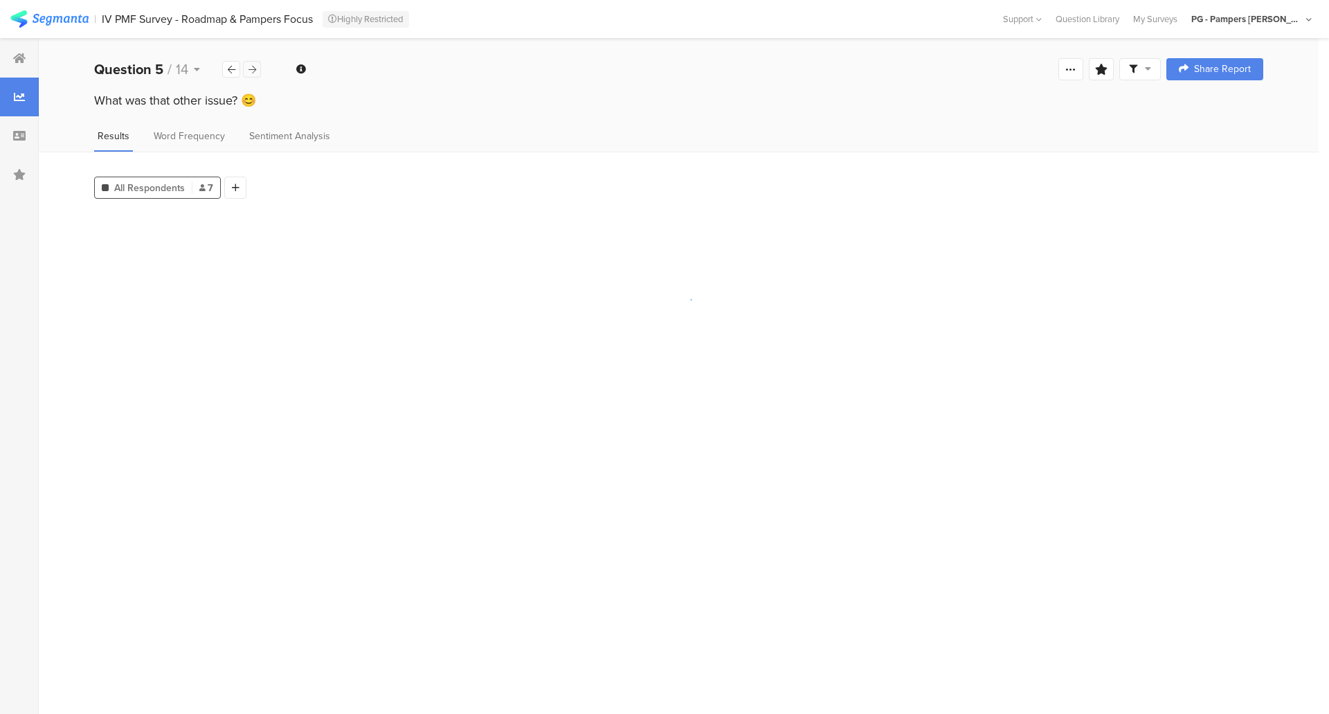
click at [257, 75] on div at bounding box center [252, 69] width 18 height 17
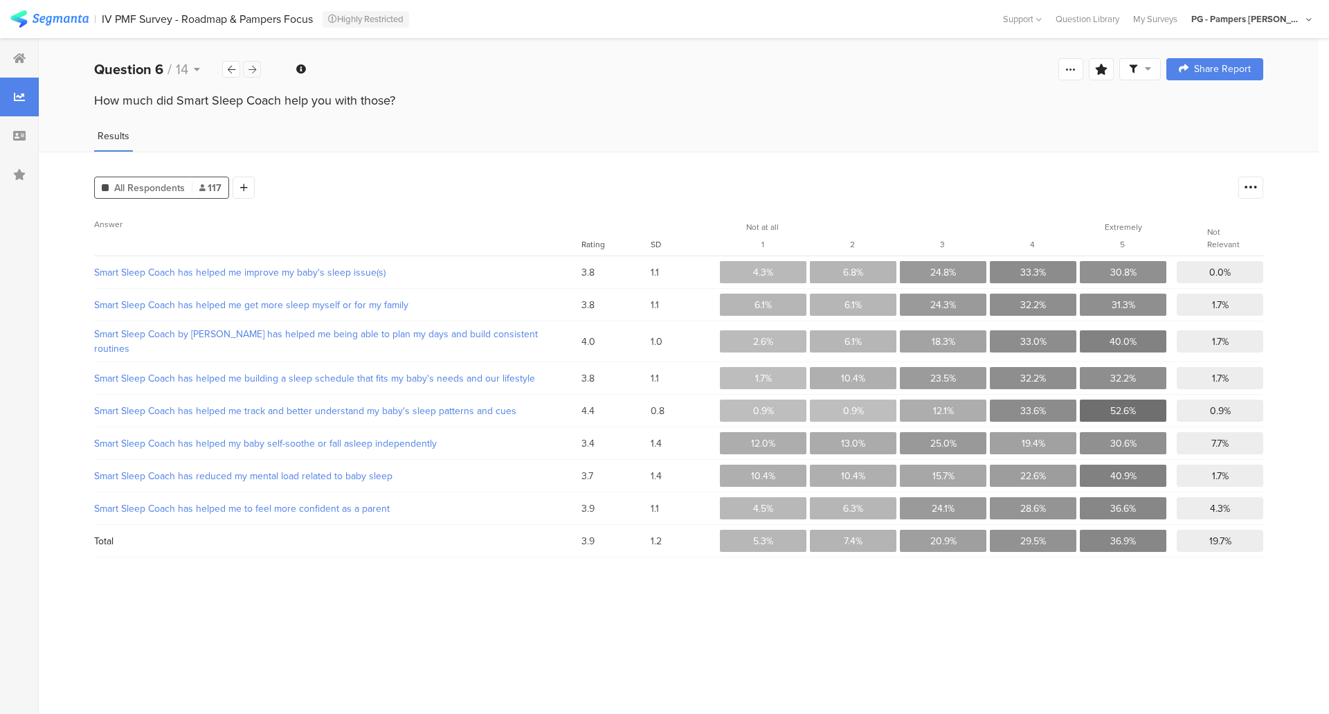
click at [257, 75] on div at bounding box center [252, 69] width 18 height 17
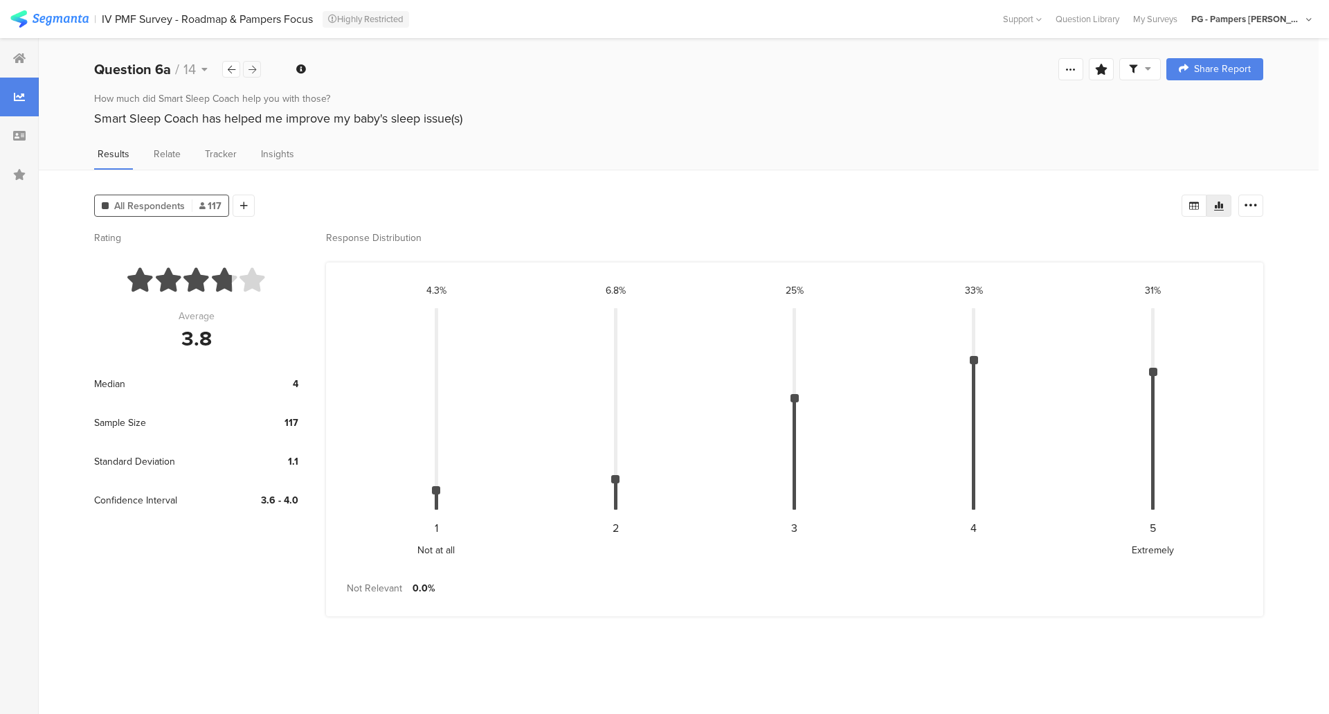
click at [257, 75] on div at bounding box center [252, 69] width 18 height 17
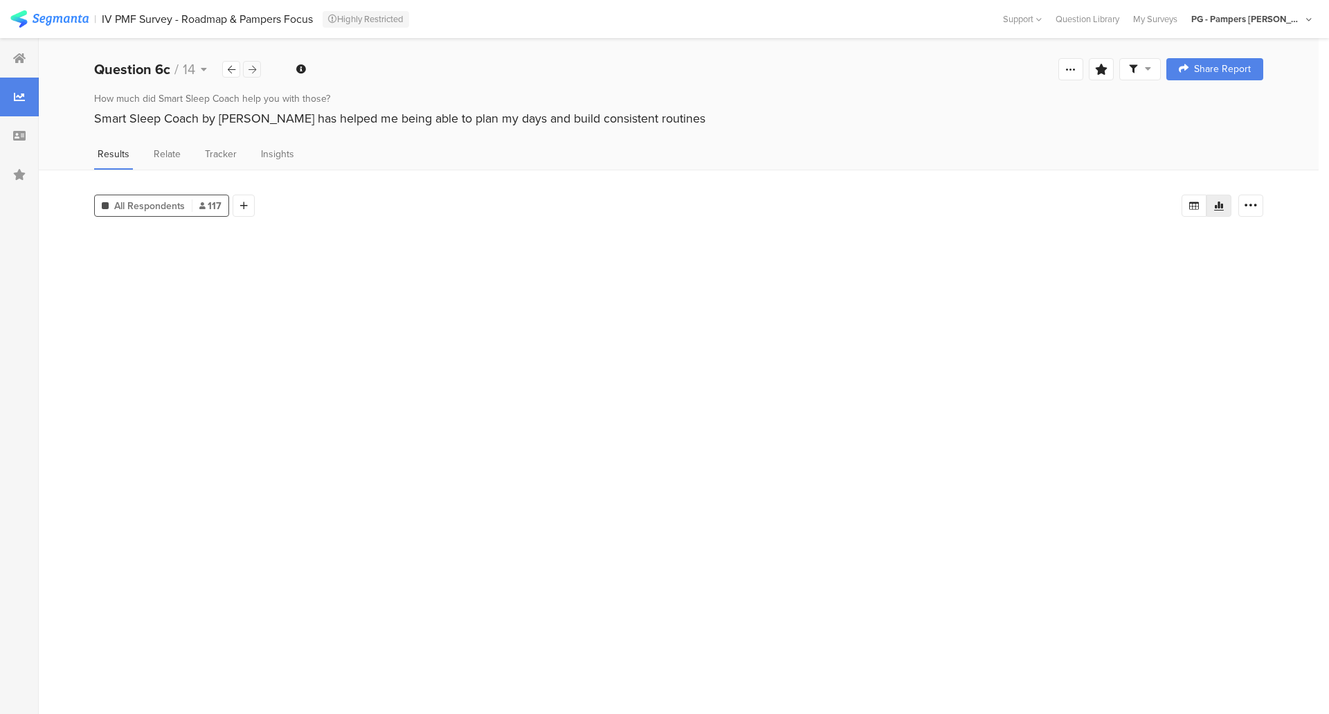
click at [257, 75] on div at bounding box center [252, 69] width 18 height 17
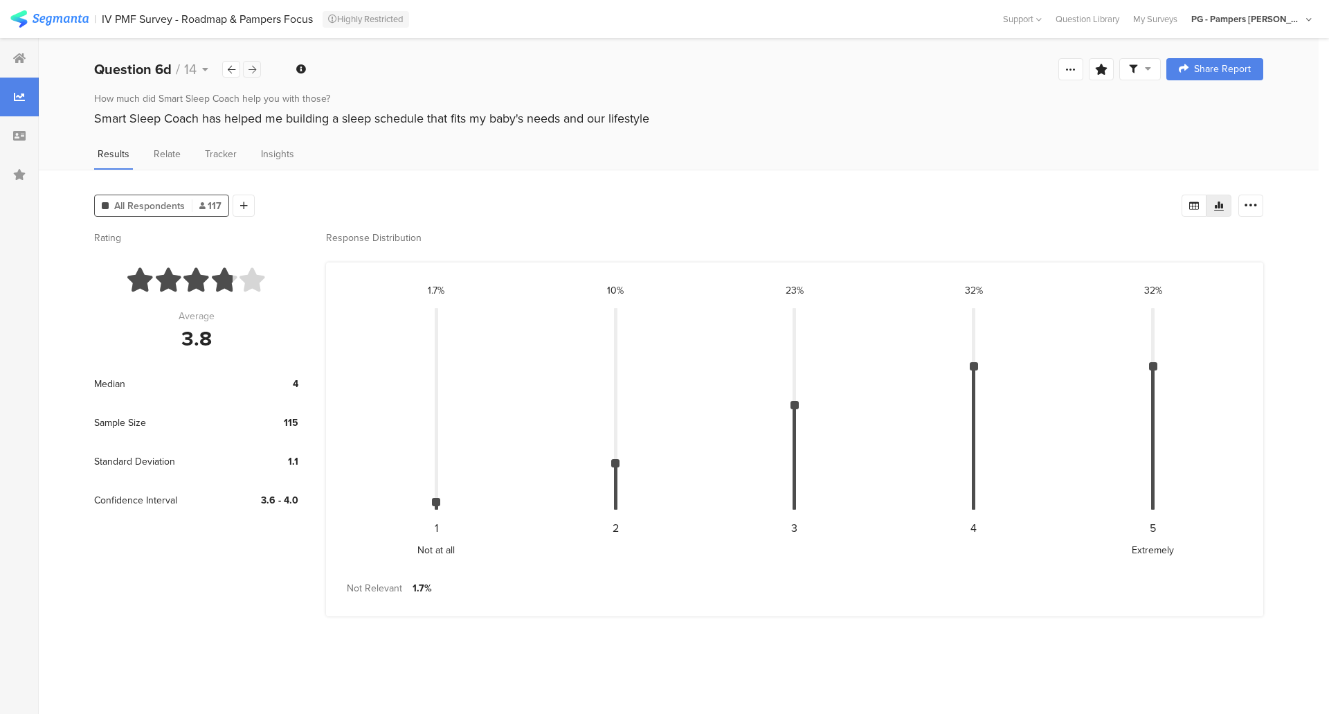
click at [257, 75] on div at bounding box center [252, 69] width 18 height 17
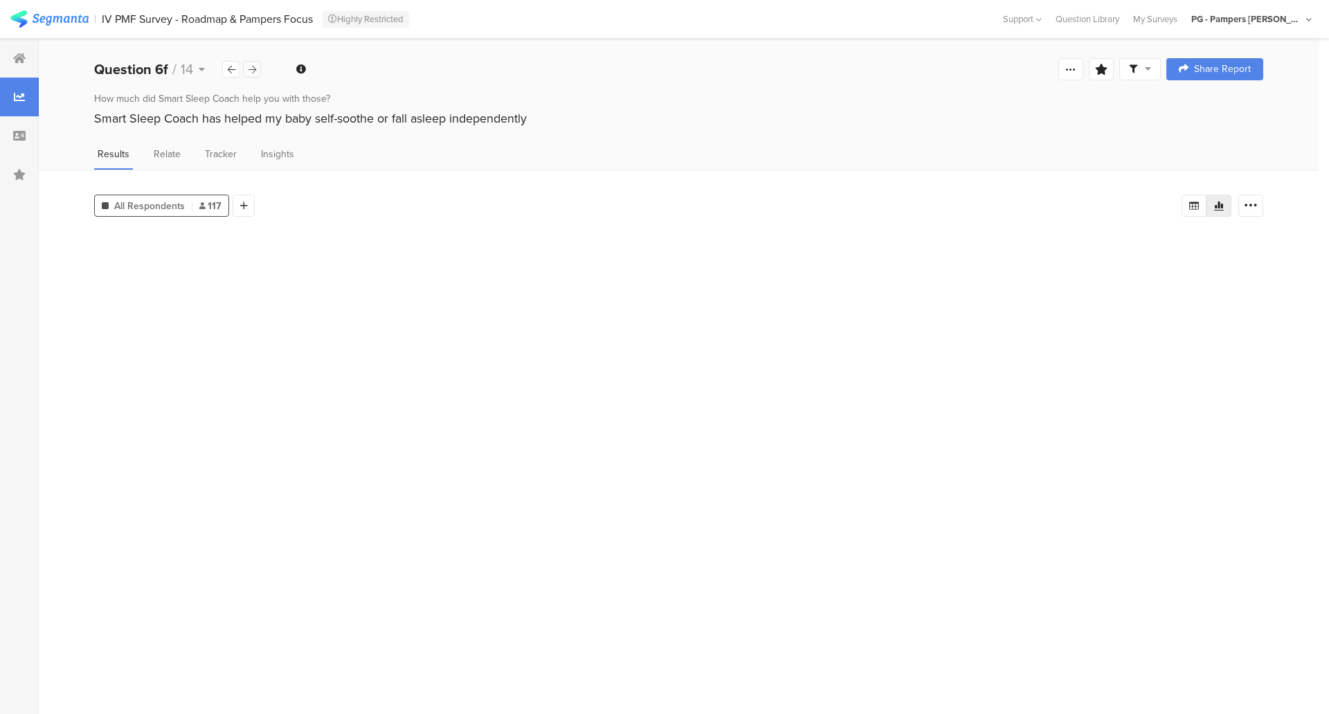
click at [257, 75] on div at bounding box center [252, 69] width 18 height 17
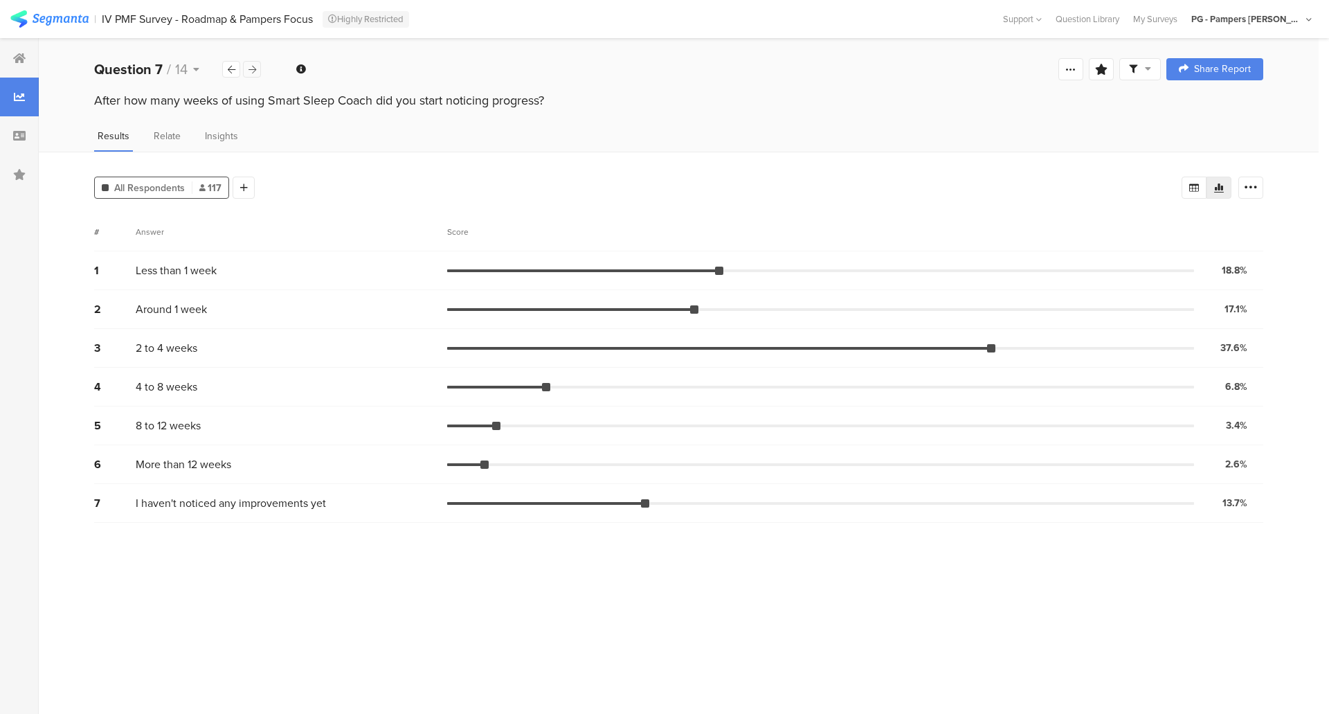
click at [257, 75] on div at bounding box center [252, 69] width 18 height 17
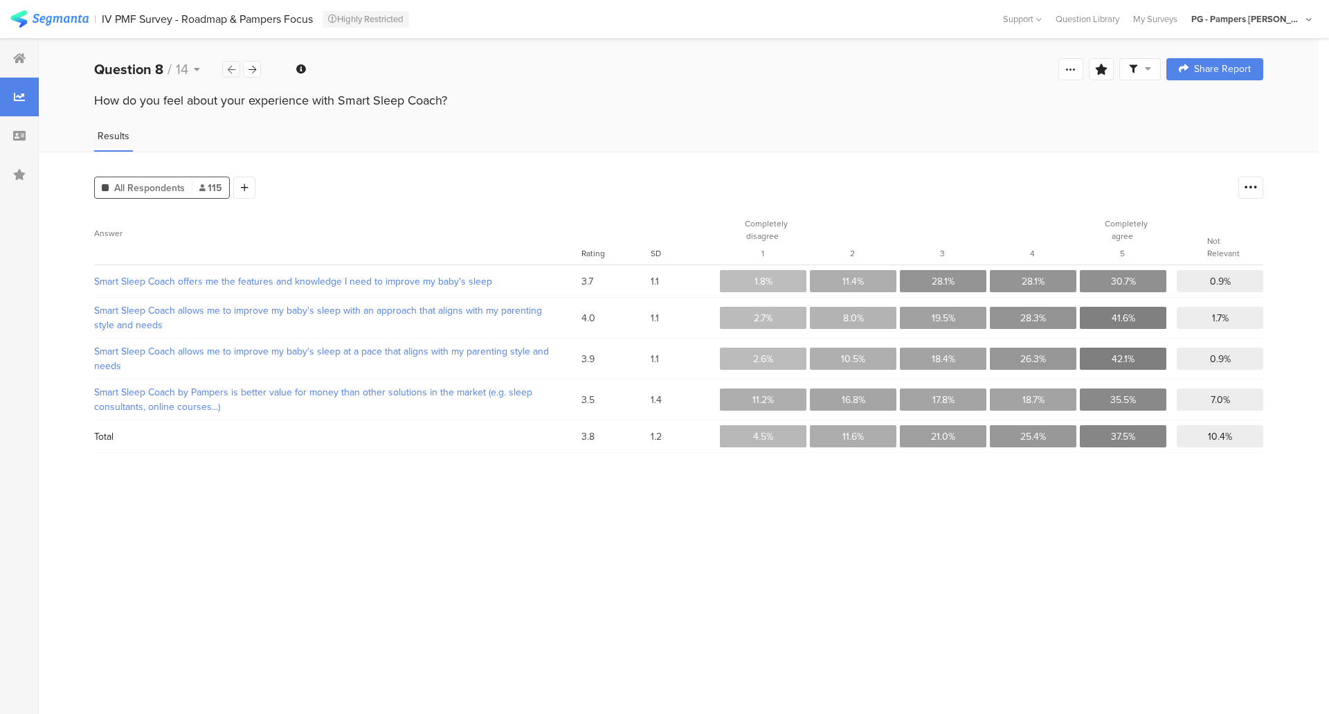
click at [236, 75] on div at bounding box center [231, 69] width 18 height 17
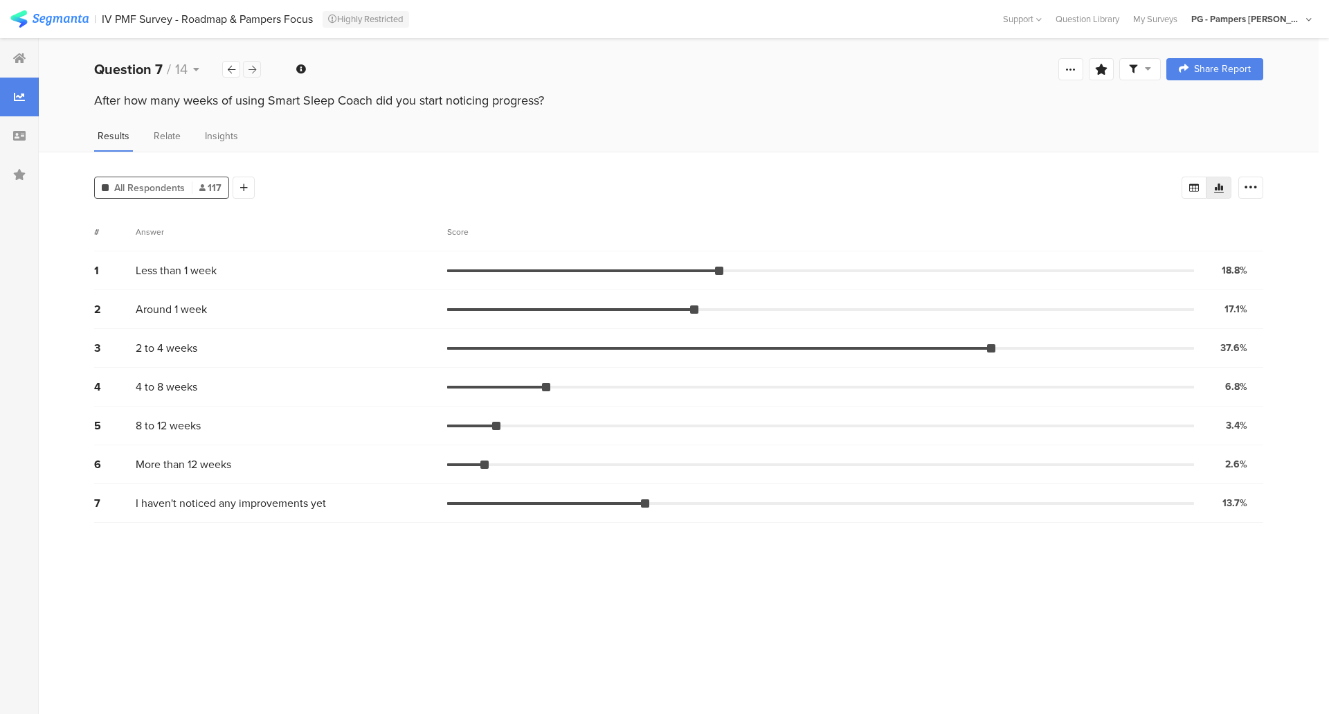
click at [249, 73] on icon at bounding box center [253, 69] width 8 height 9
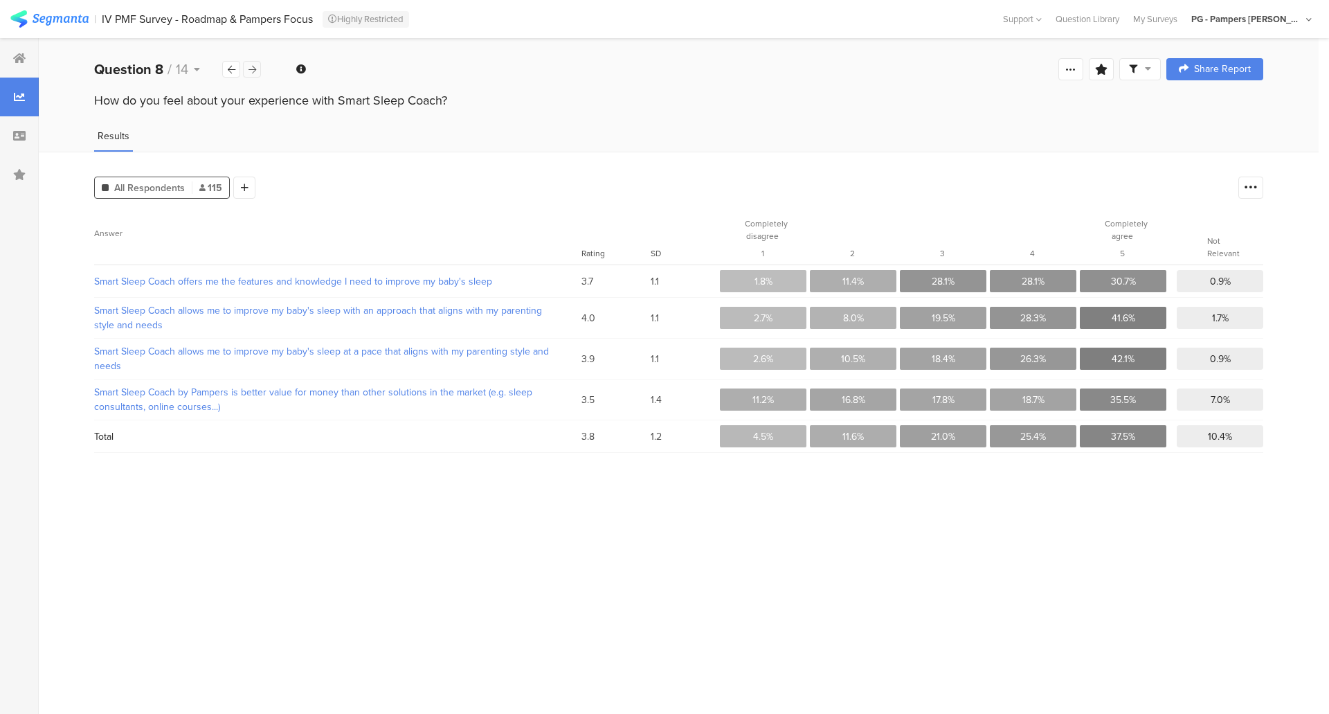
click at [249, 73] on icon at bounding box center [253, 69] width 8 height 9
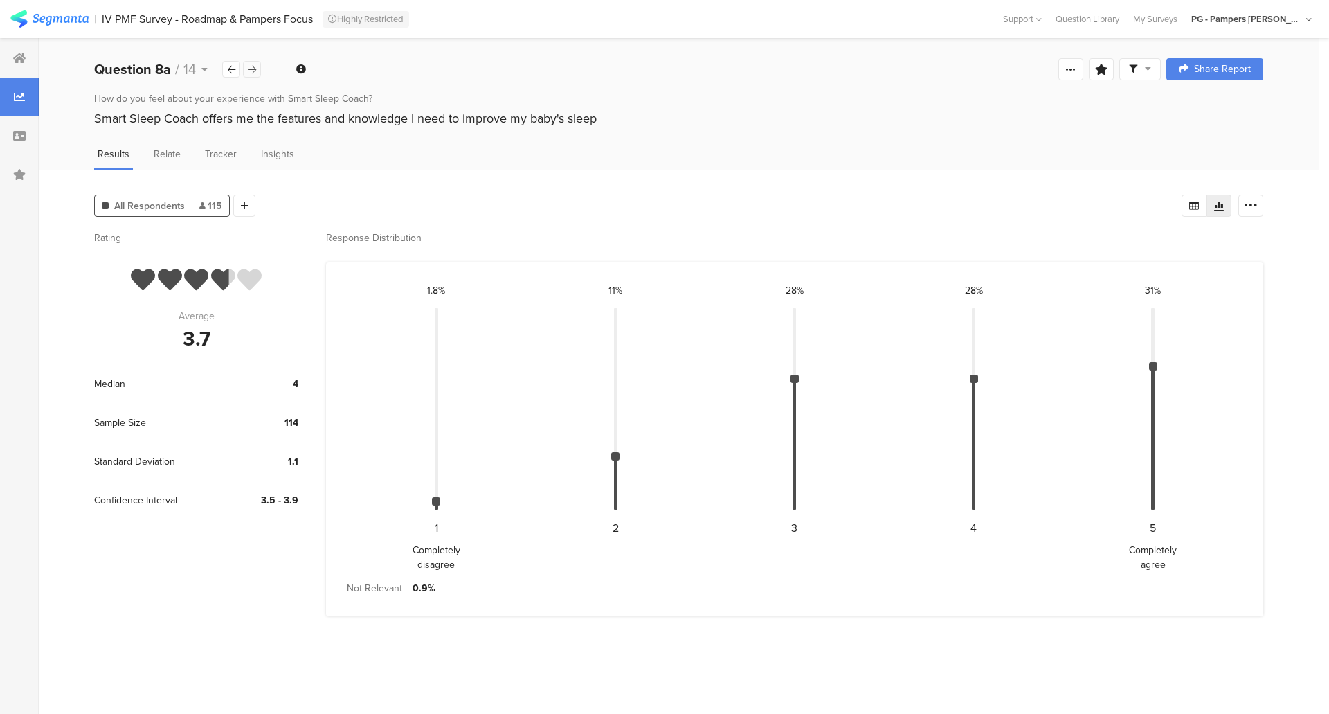
click at [249, 73] on icon at bounding box center [253, 69] width 8 height 9
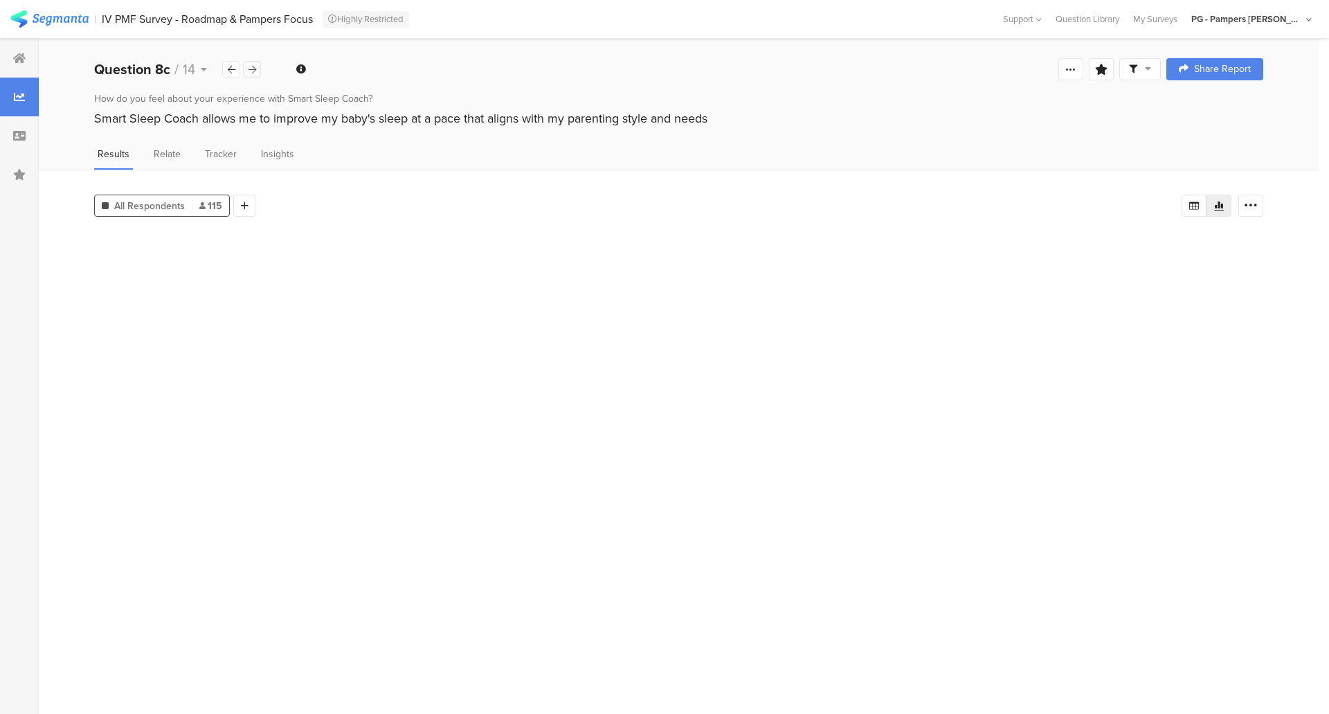
click at [249, 73] on icon at bounding box center [253, 69] width 8 height 9
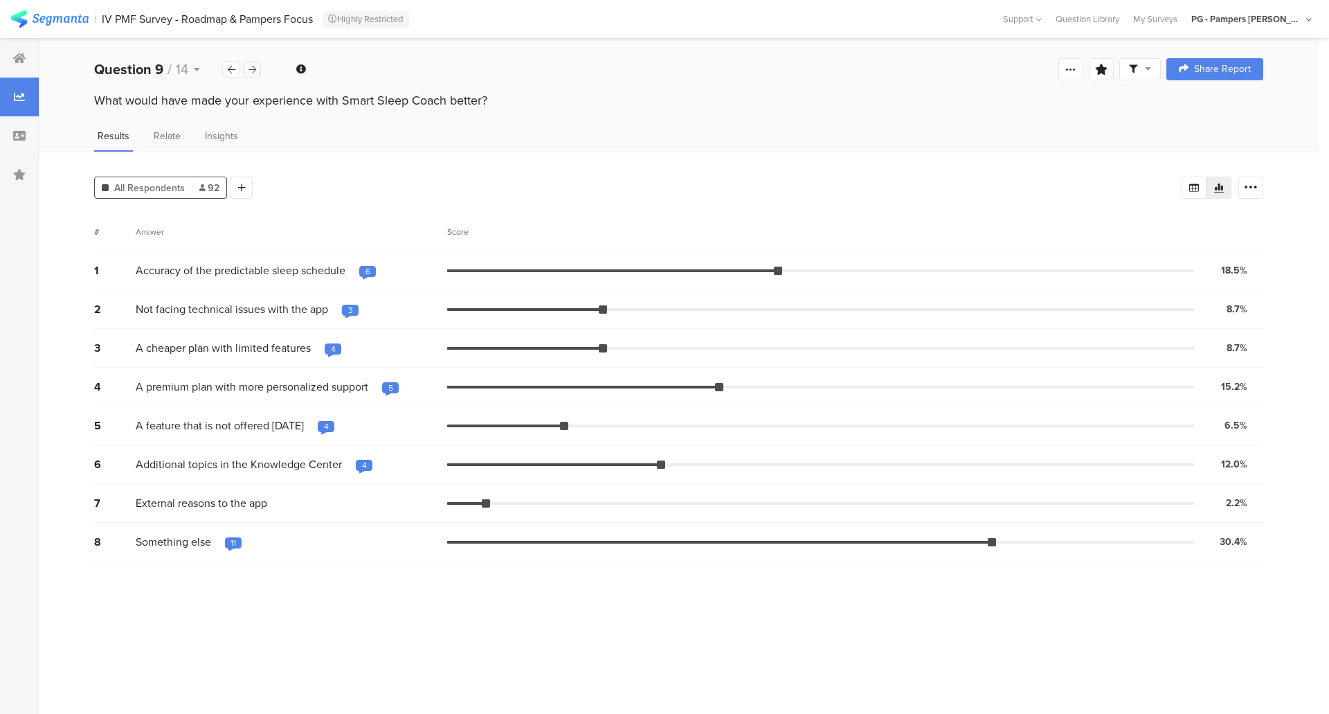
click at [249, 73] on icon at bounding box center [253, 69] width 8 height 9
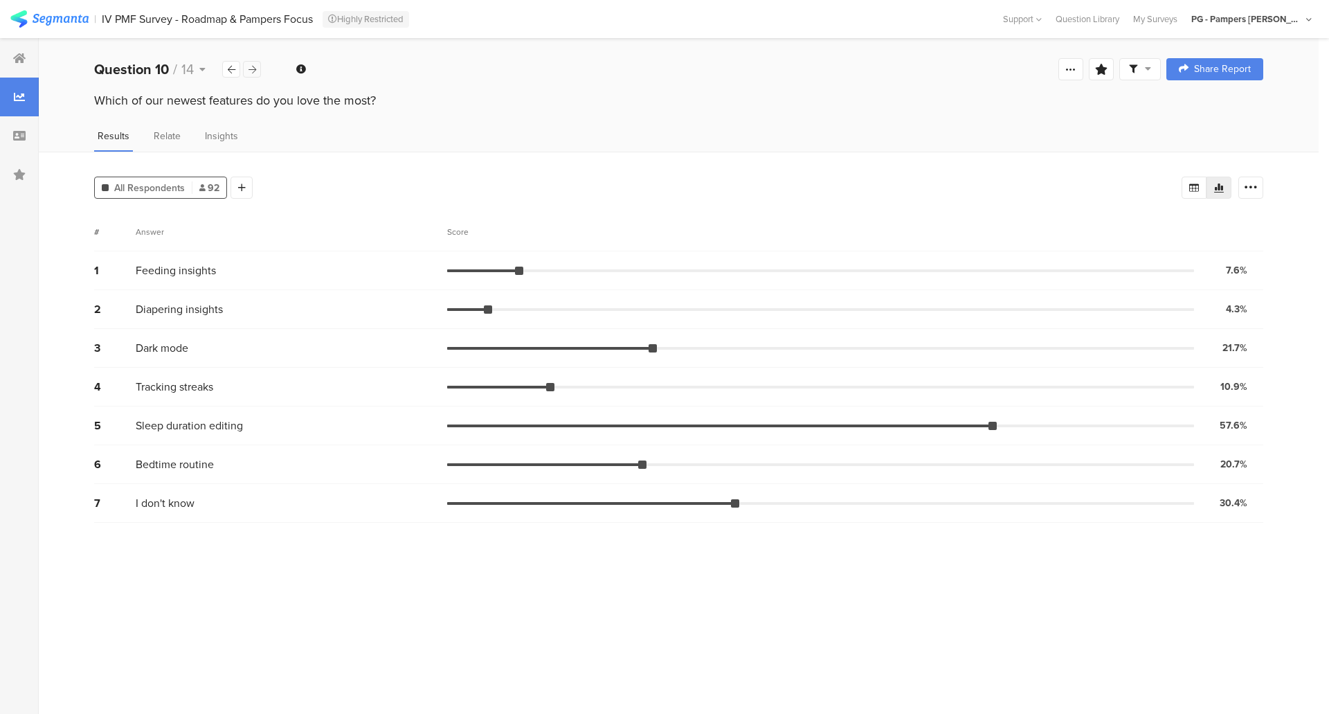
click at [249, 73] on icon at bounding box center [253, 69] width 8 height 9
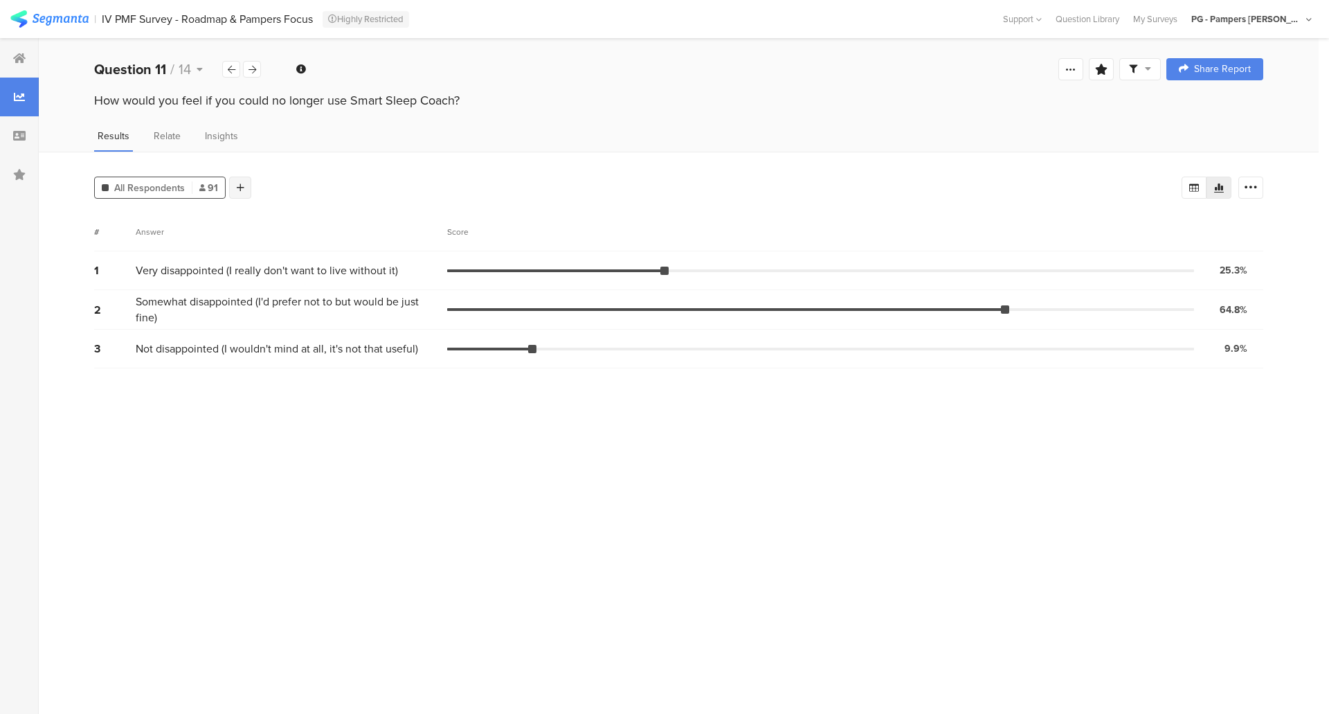
click at [237, 183] on icon at bounding box center [241, 188] width 8 height 10
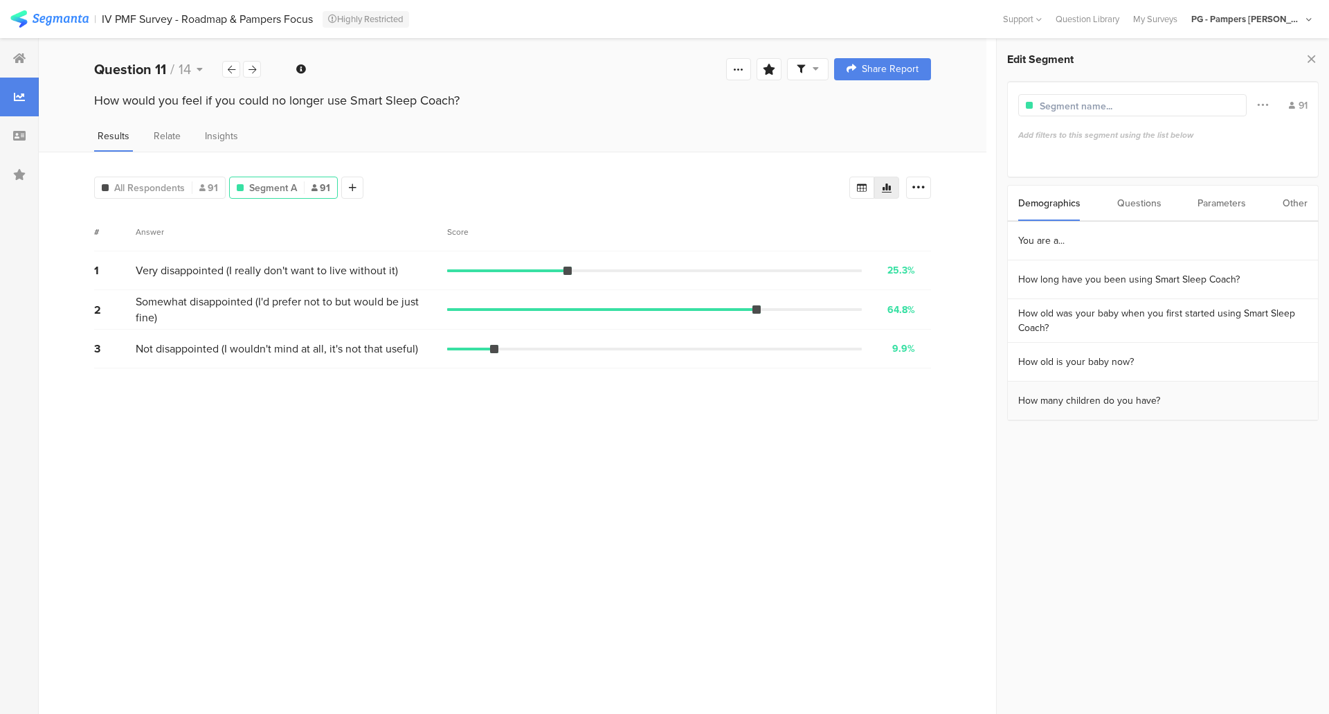
click at [1088, 407] on section "How many children do you have?" at bounding box center [1163, 401] width 310 height 39
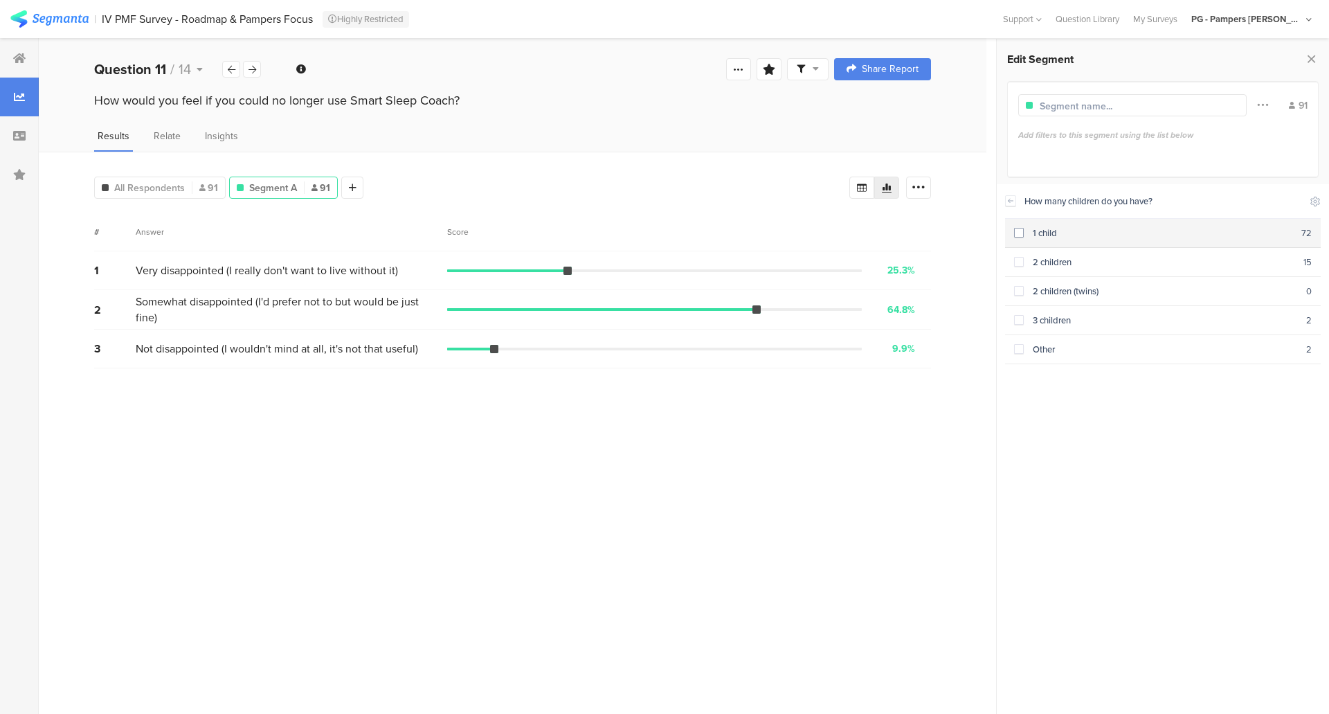
click at [1086, 222] on section "1 child [DEMOGRAPHIC_DATA]" at bounding box center [1163, 233] width 316 height 29
